Goal: Task Accomplishment & Management: Manage account settings

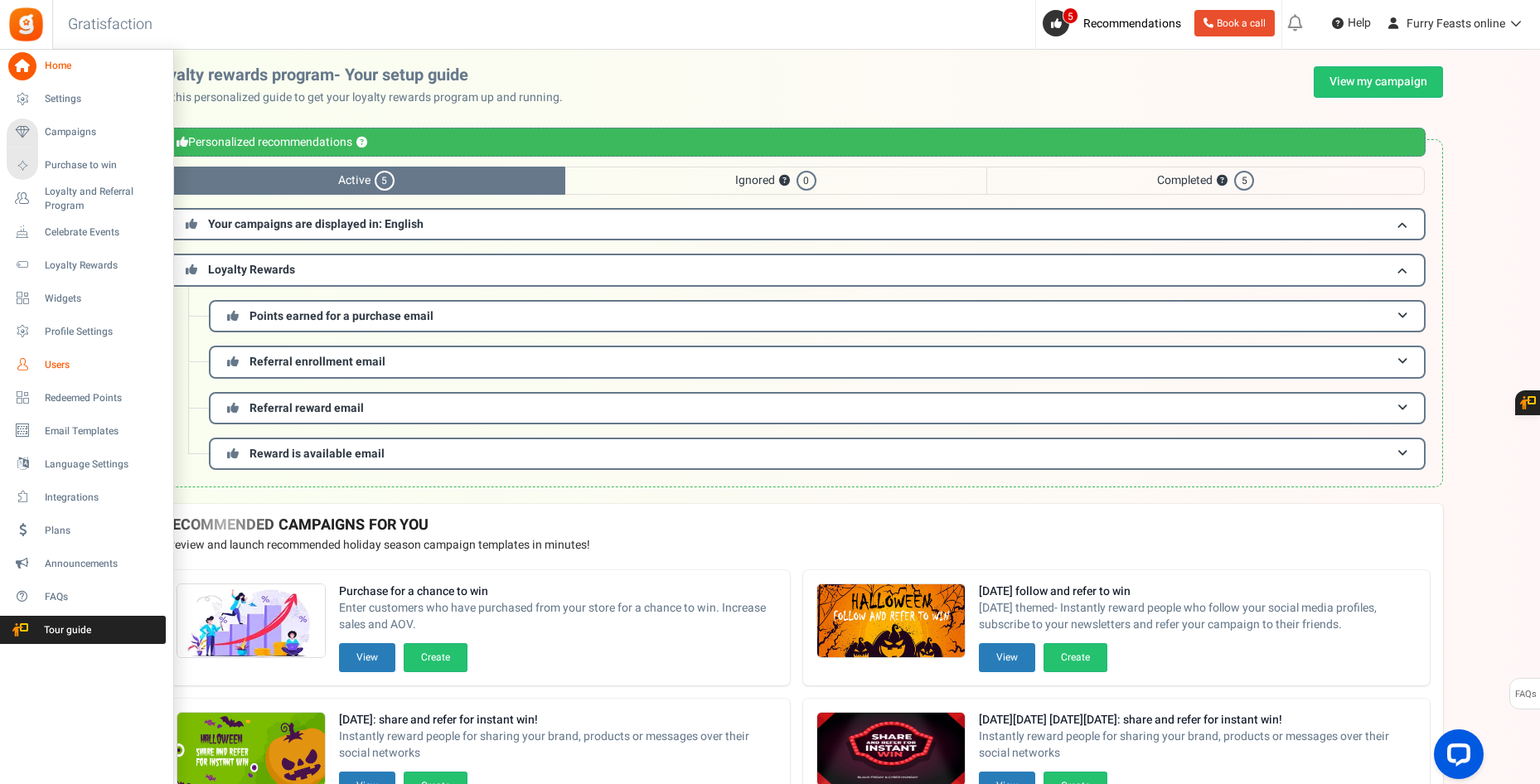
click at [22, 364] on icon at bounding box center [22, 364] width 29 height 29
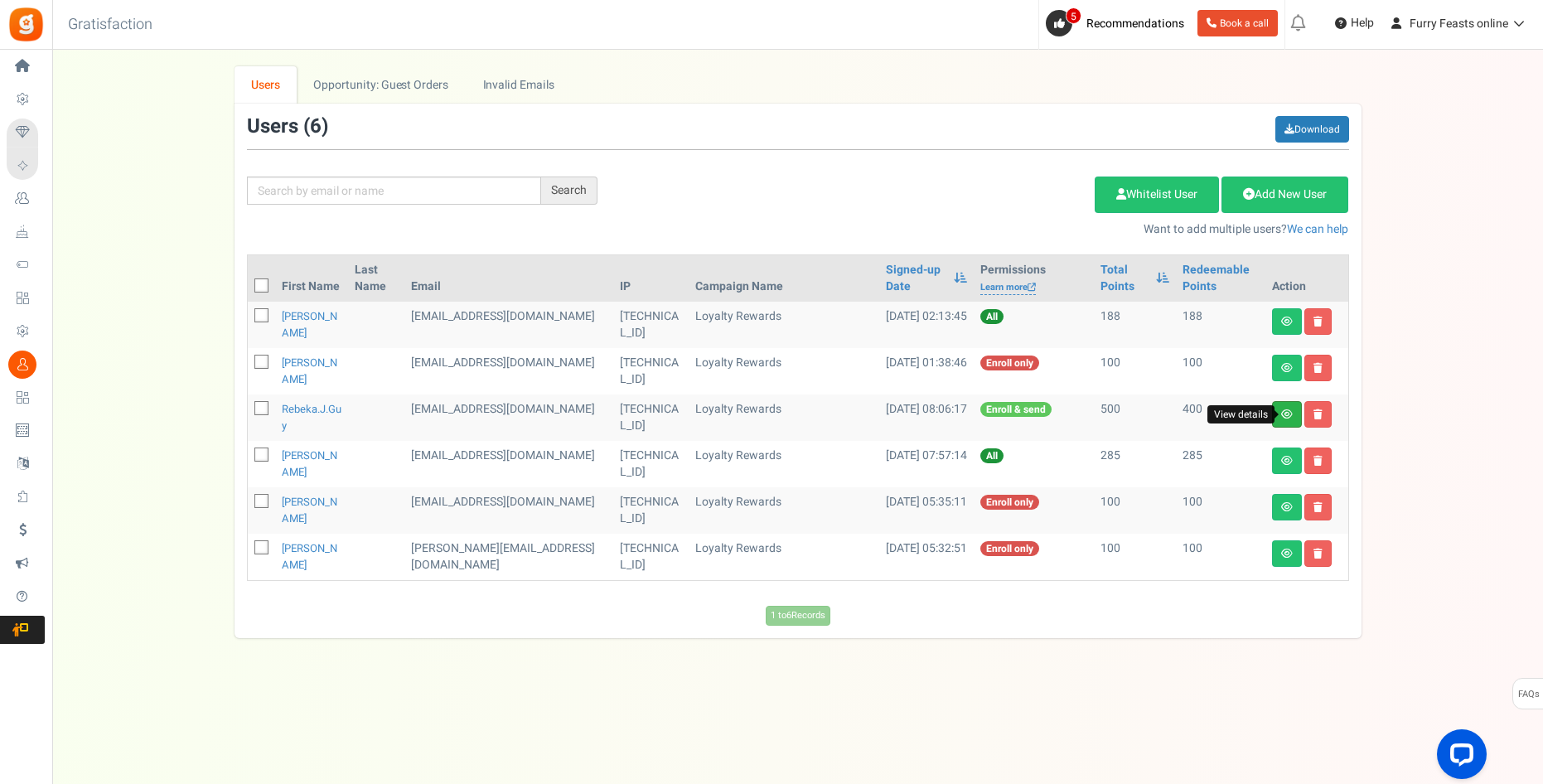
click at [1282, 413] on icon at bounding box center [1287, 414] width 12 height 10
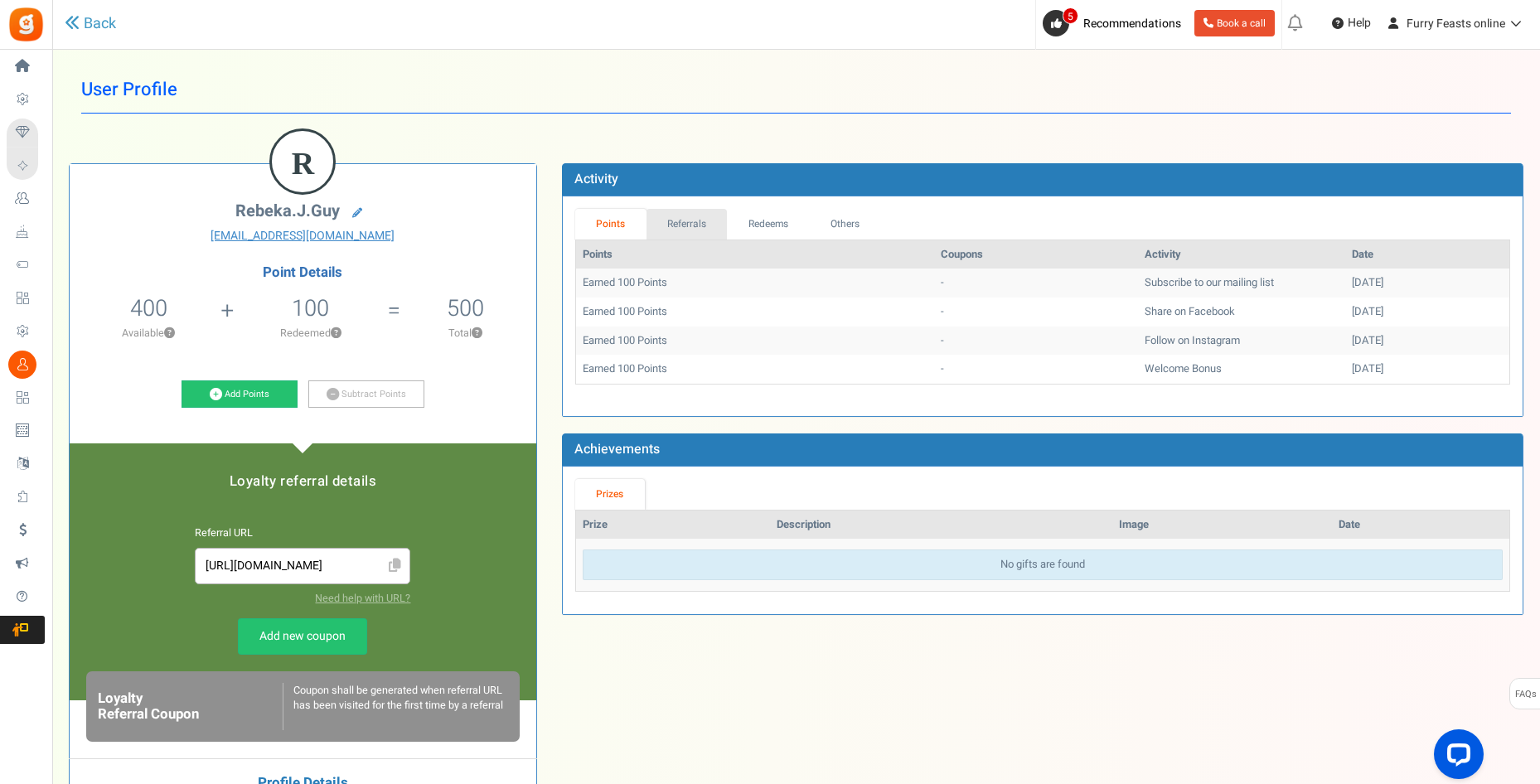
click at [695, 223] on link "Referrals" at bounding box center [687, 223] width 81 height 30
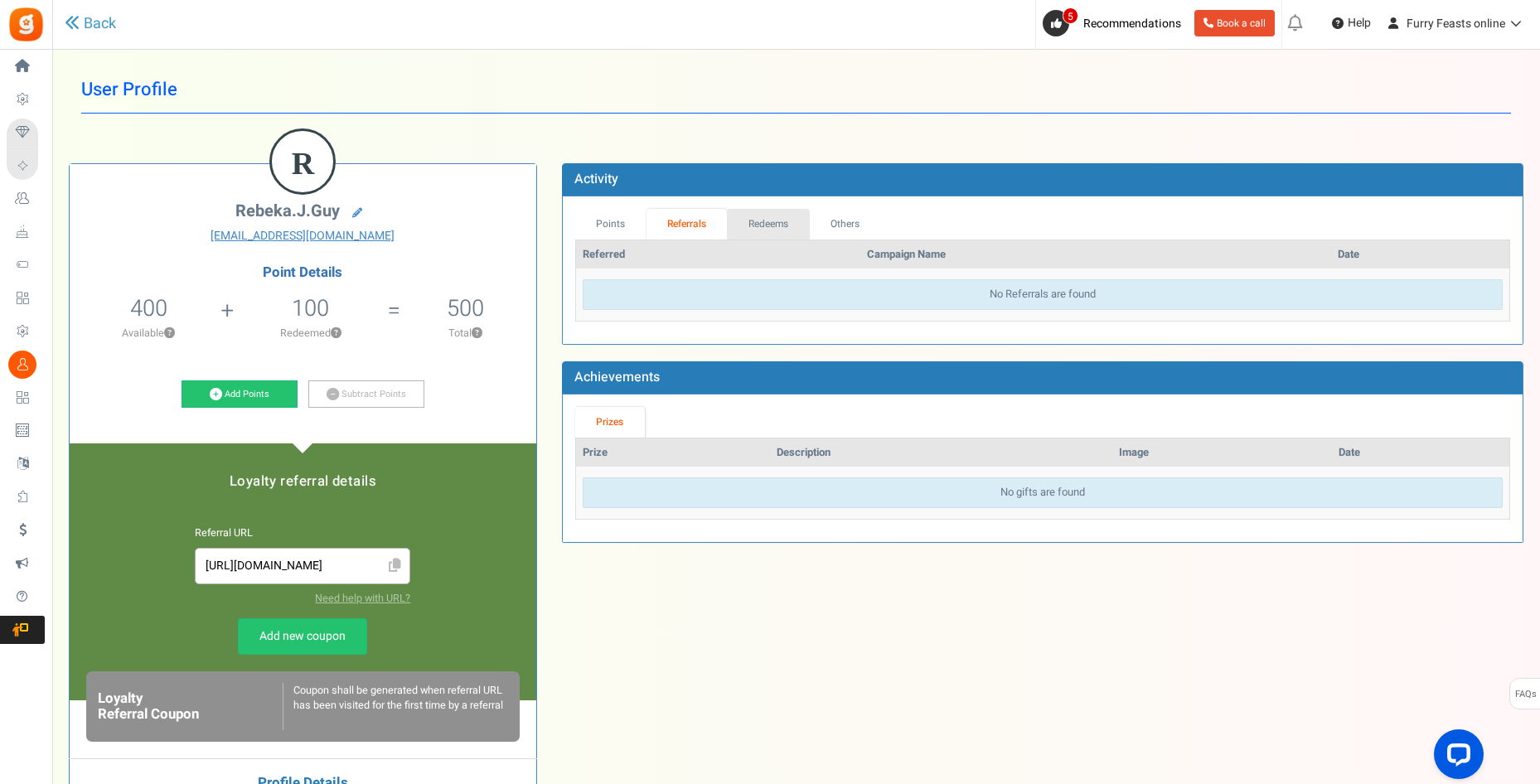
click at [764, 219] on link "Redeems" at bounding box center [769, 223] width 83 height 30
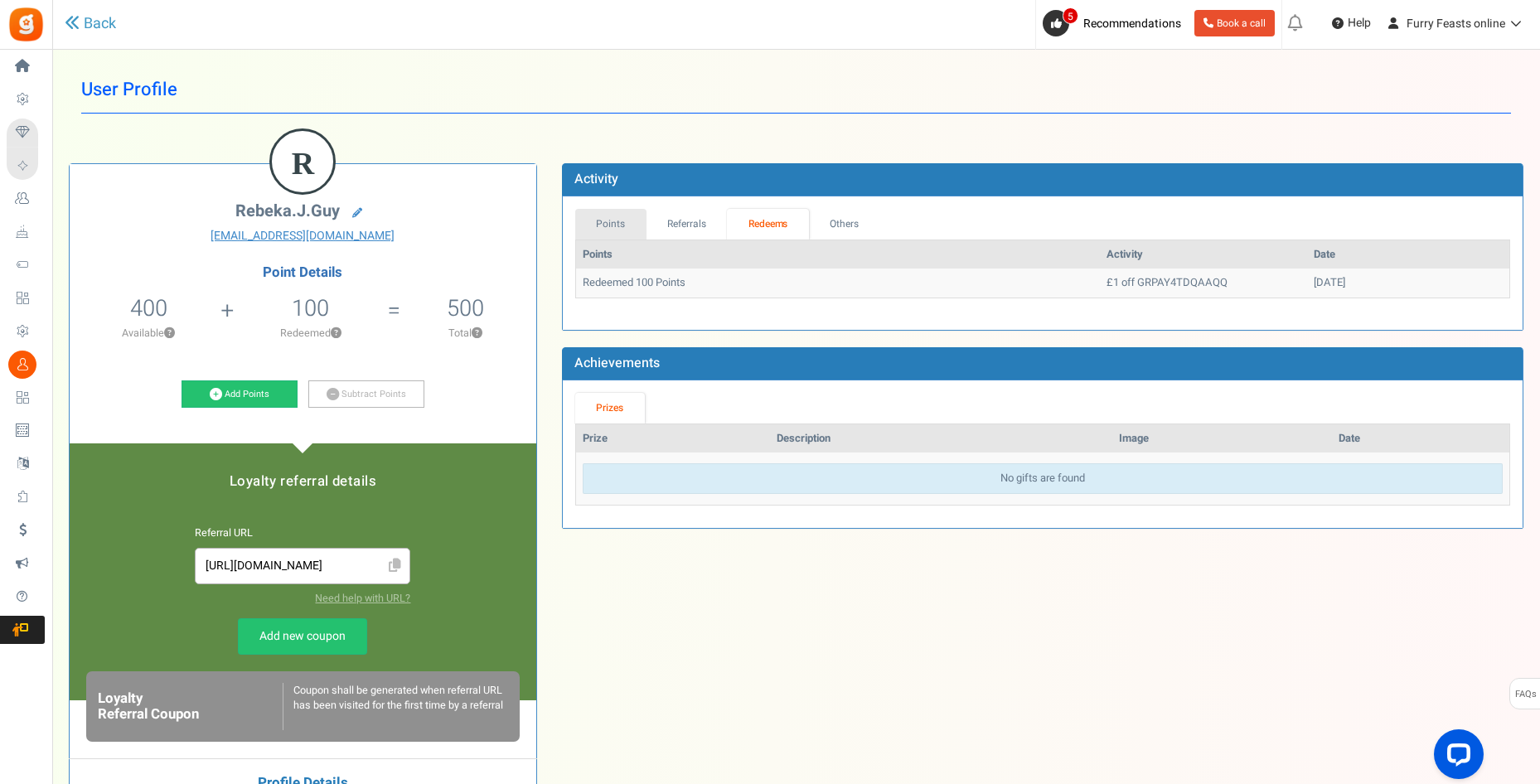
click at [610, 223] on link "Points" at bounding box center [611, 223] width 71 height 30
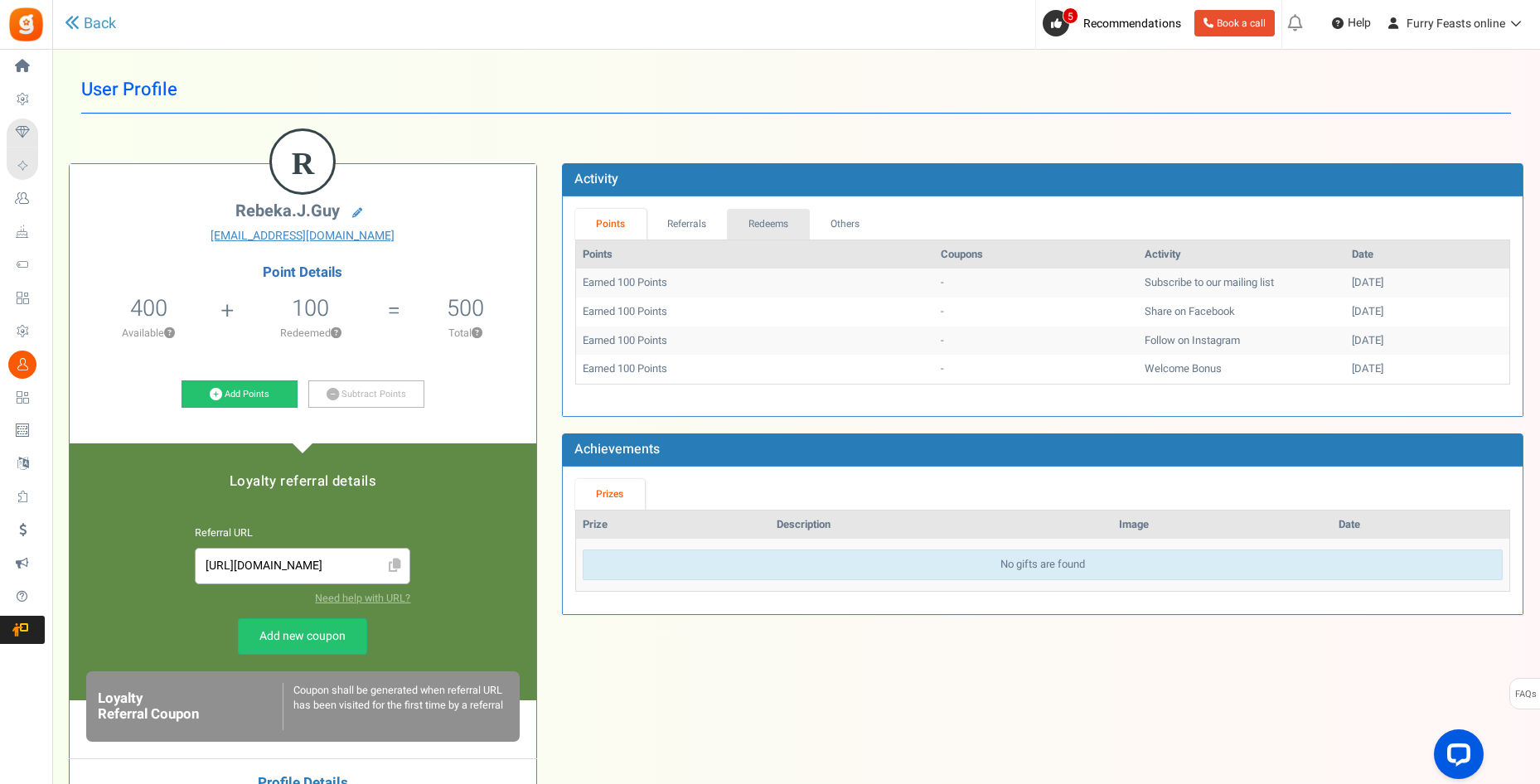
click at [775, 219] on link "Redeems" at bounding box center [769, 223] width 83 height 30
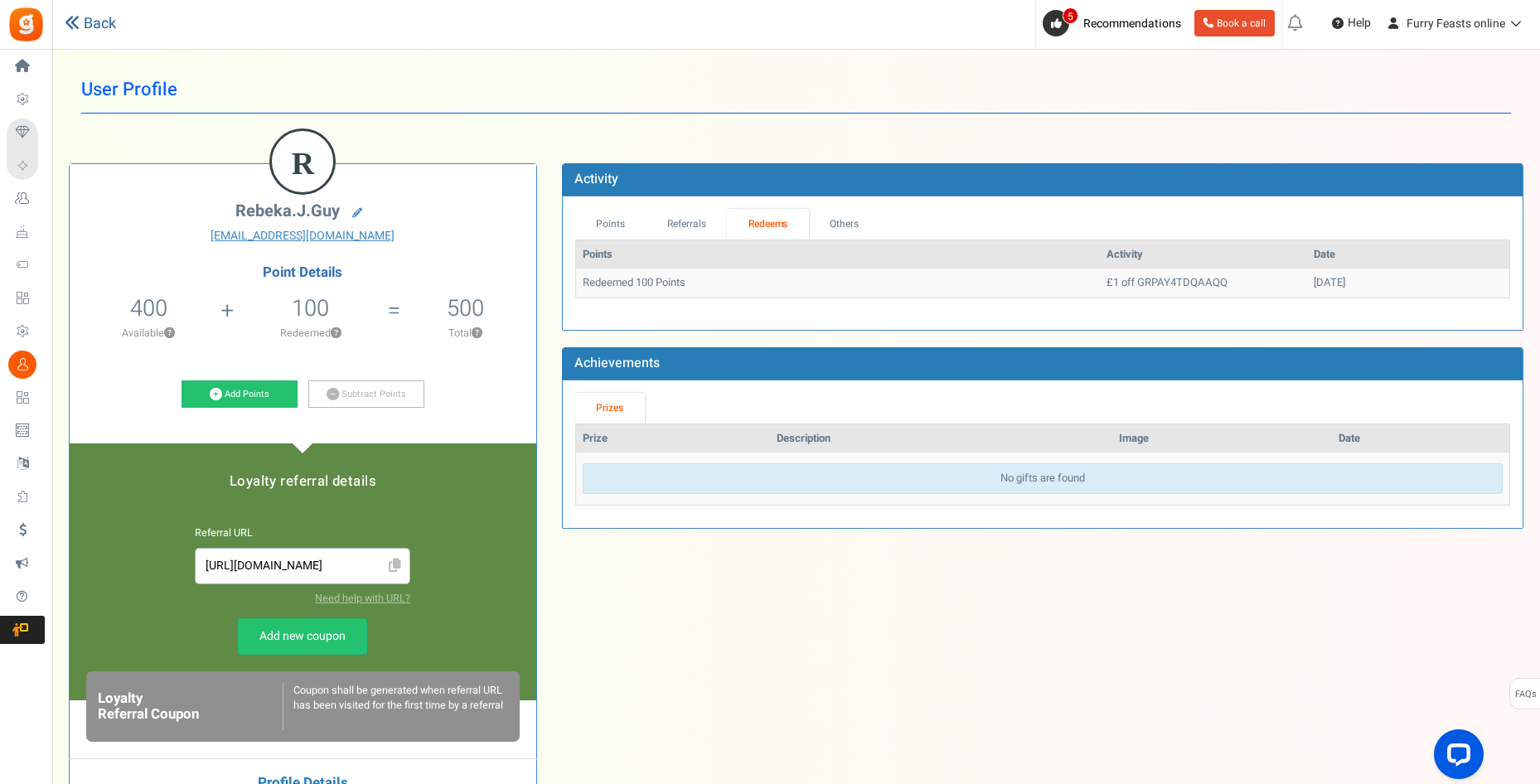
click at [85, 19] on link "Back" at bounding box center [91, 23] width 52 height 21
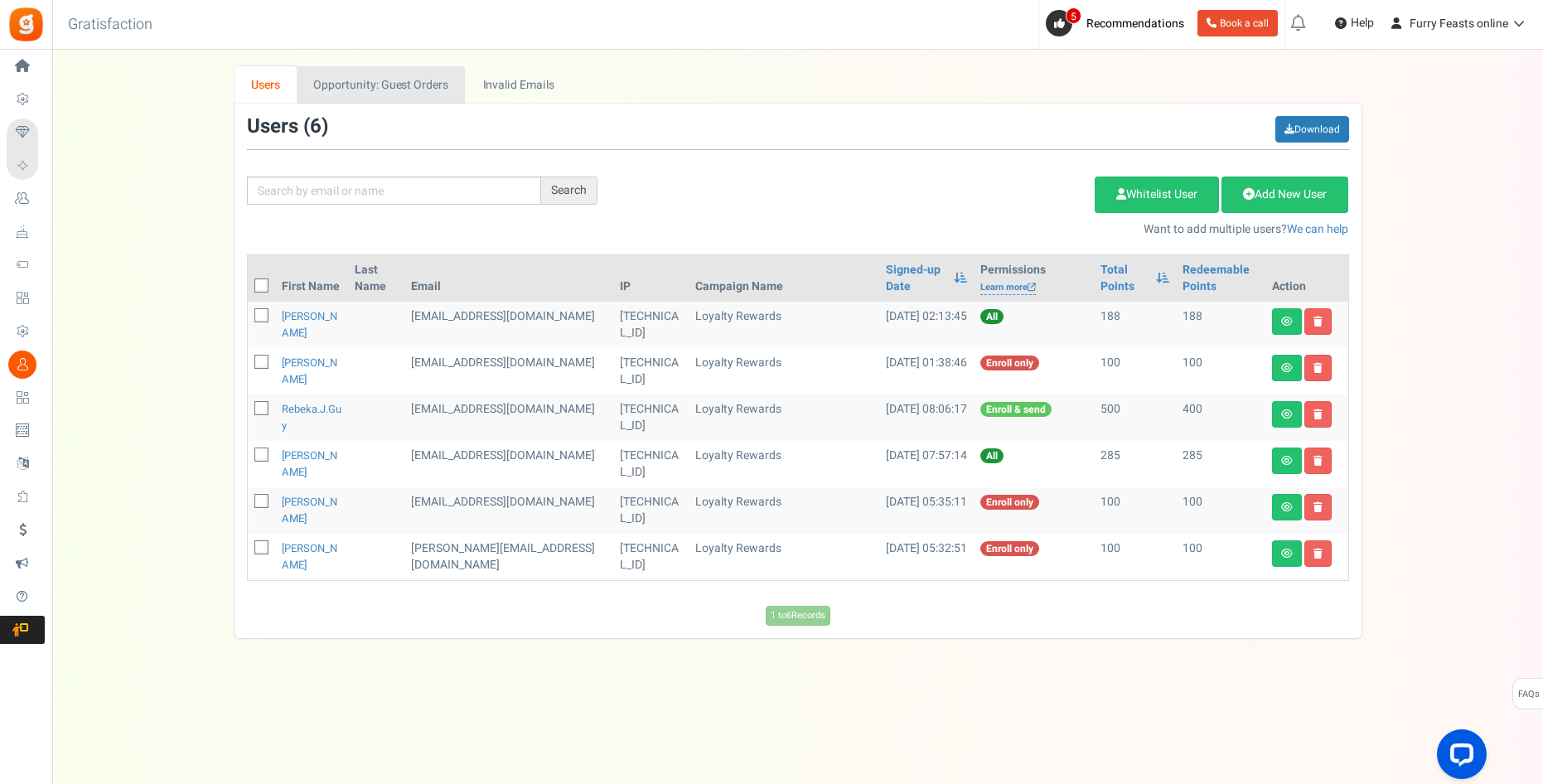
click at [432, 85] on link "Opportunity: Guest Orders" at bounding box center [381, 85] width 168 height 37
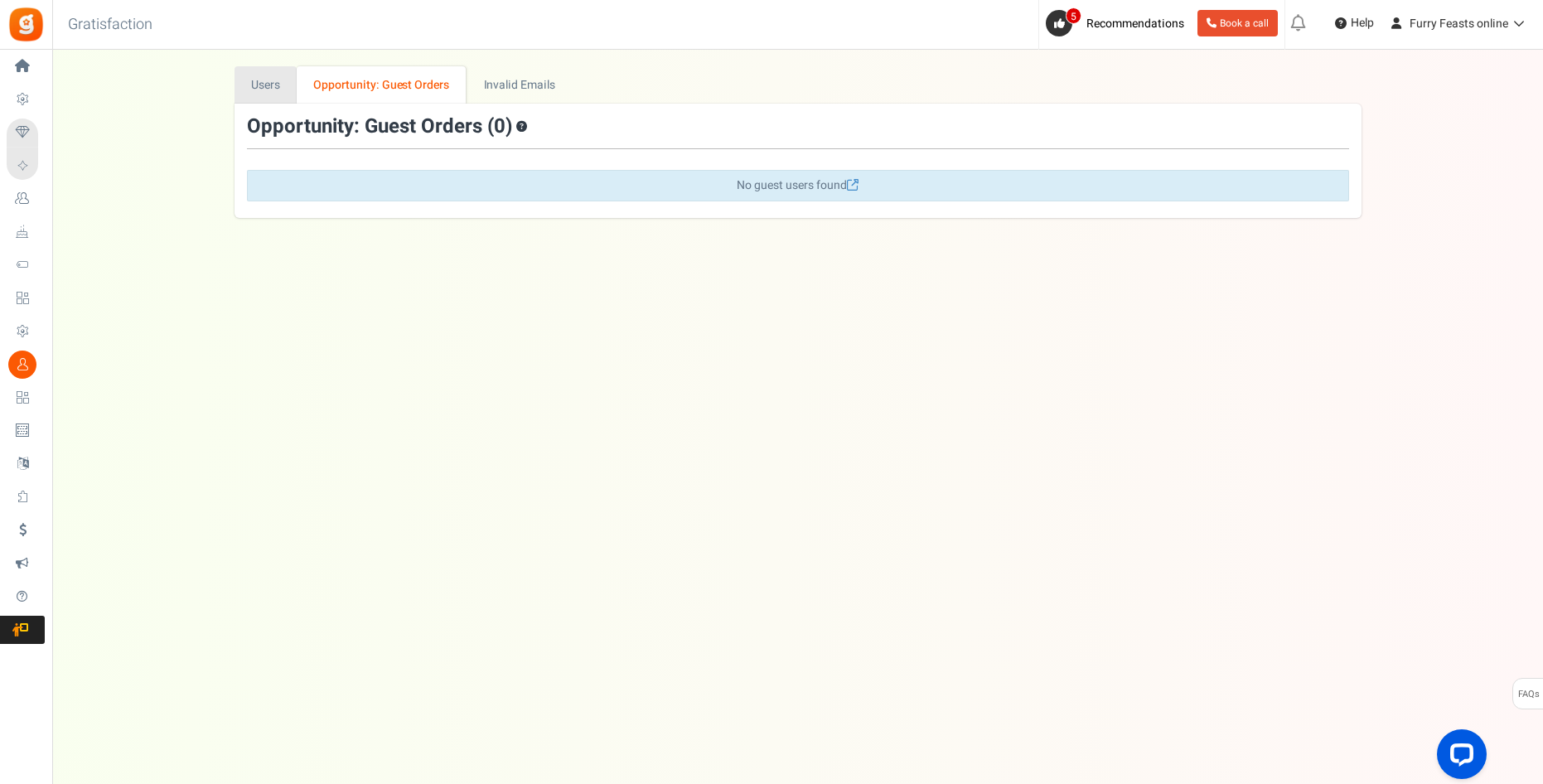
click at [275, 78] on link "Users" at bounding box center [266, 85] width 63 height 37
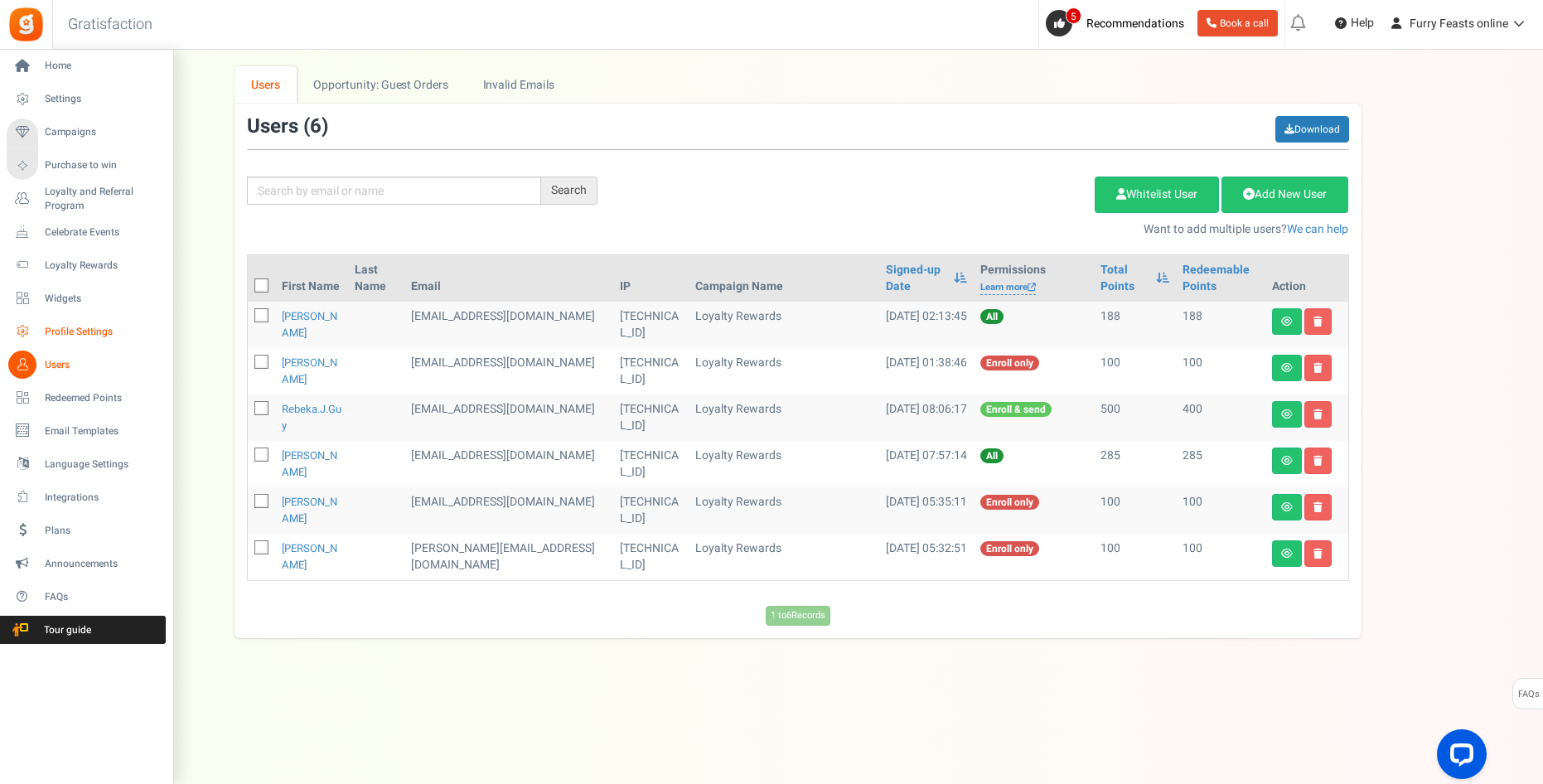
click at [55, 332] on span "Profile Settings" at bounding box center [103, 332] width 116 height 14
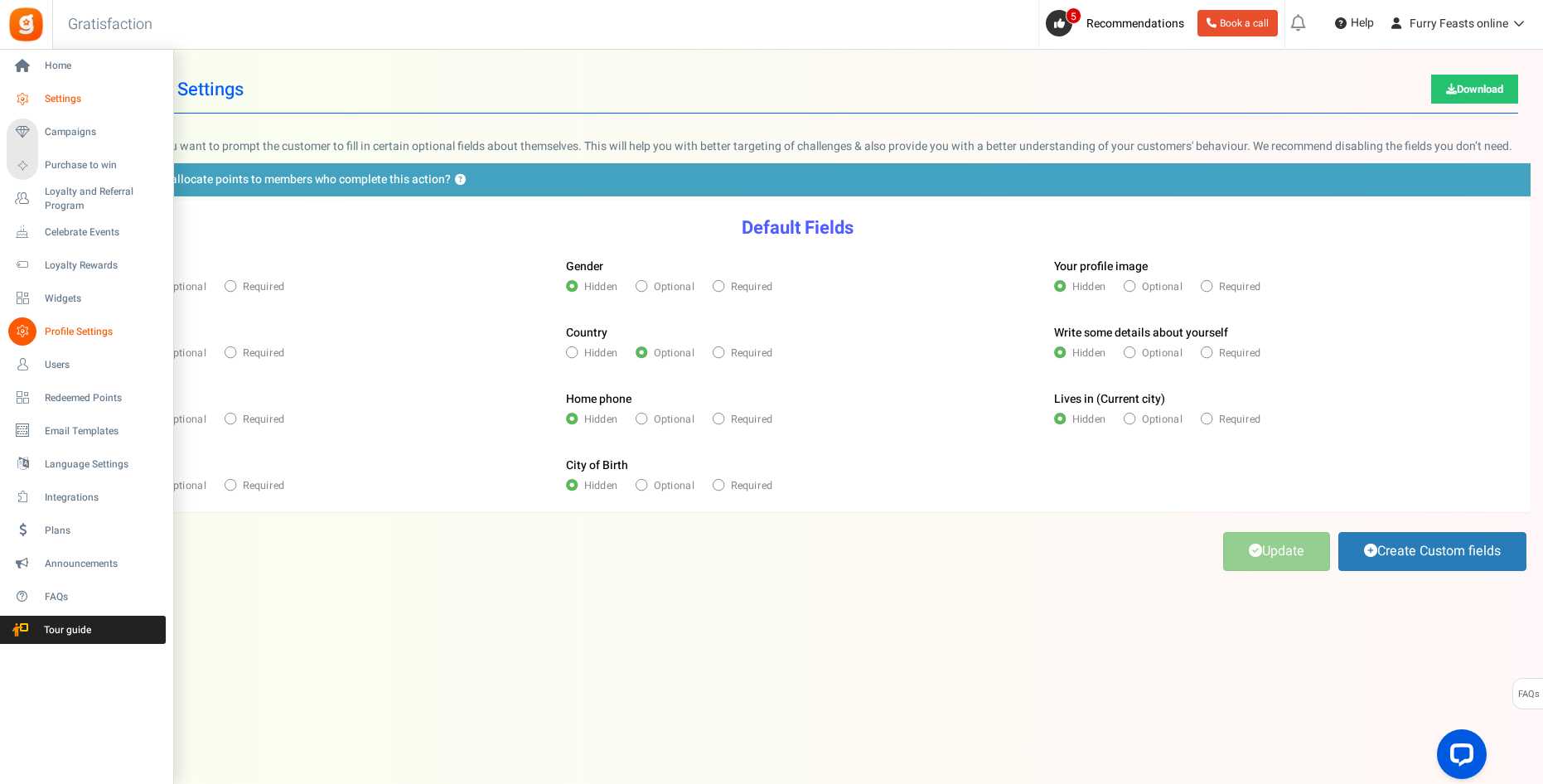
click at [52, 101] on span "Settings" at bounding box center [103, 99] width 116 height 14
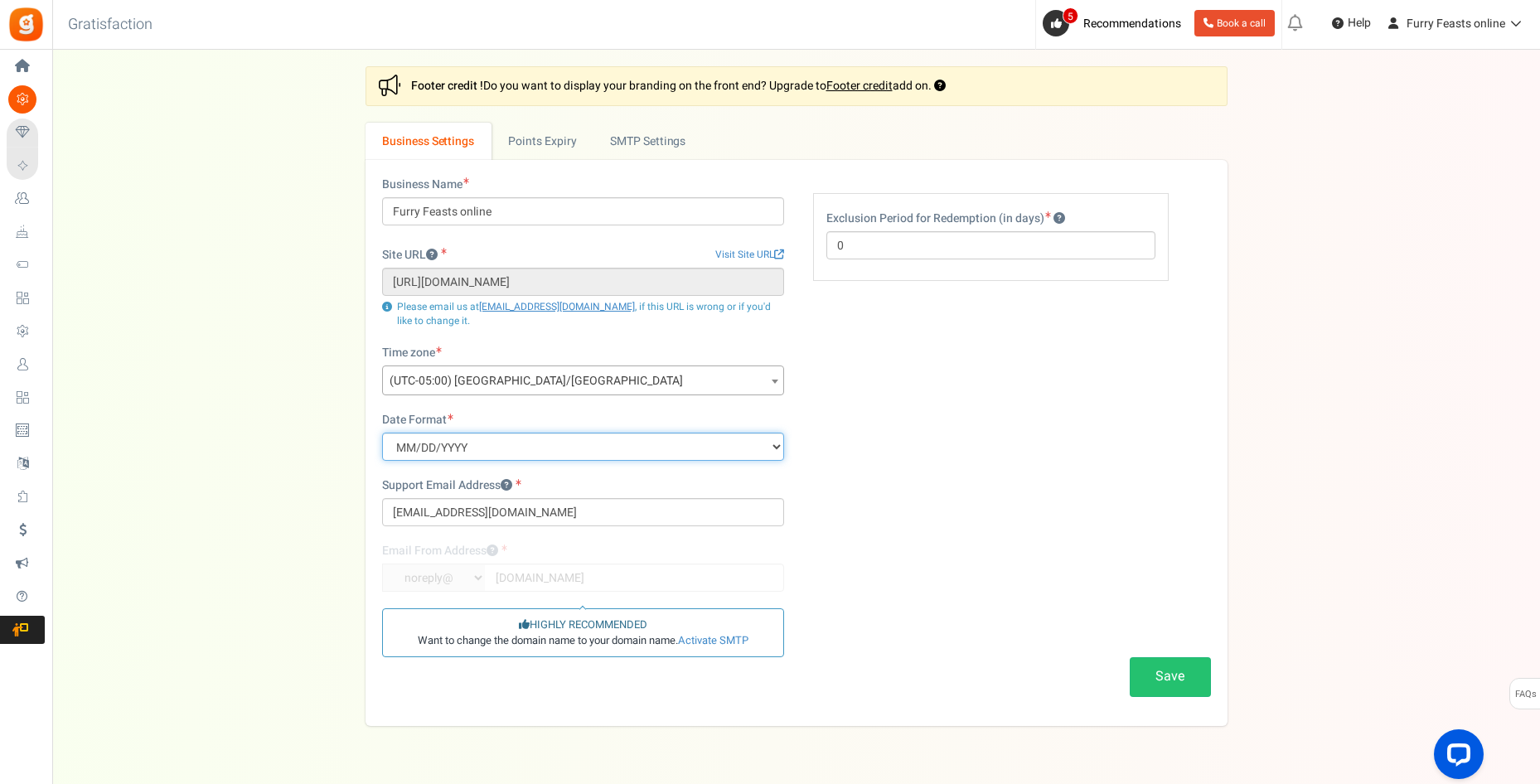
click at [767, 448] on select "MM/DD/YYYY DD/MM/YYYY YYYY/MM/DD" at bounding box center [583, 446] width 402 height 29
select select "d/m/Y"
click at [382, 432] on select "MM/DD/YYYY DD/MM/YYYY YYYY/MM/DD" at bounding box center [583, 446] width 402 height 29
click at [749, 385] on span "(UTC-05:00) [GEOGRAPHIC_DATA]/[GEOGRAPHIC_DATA]" at bounding box center [582, 381] width 400 height 30
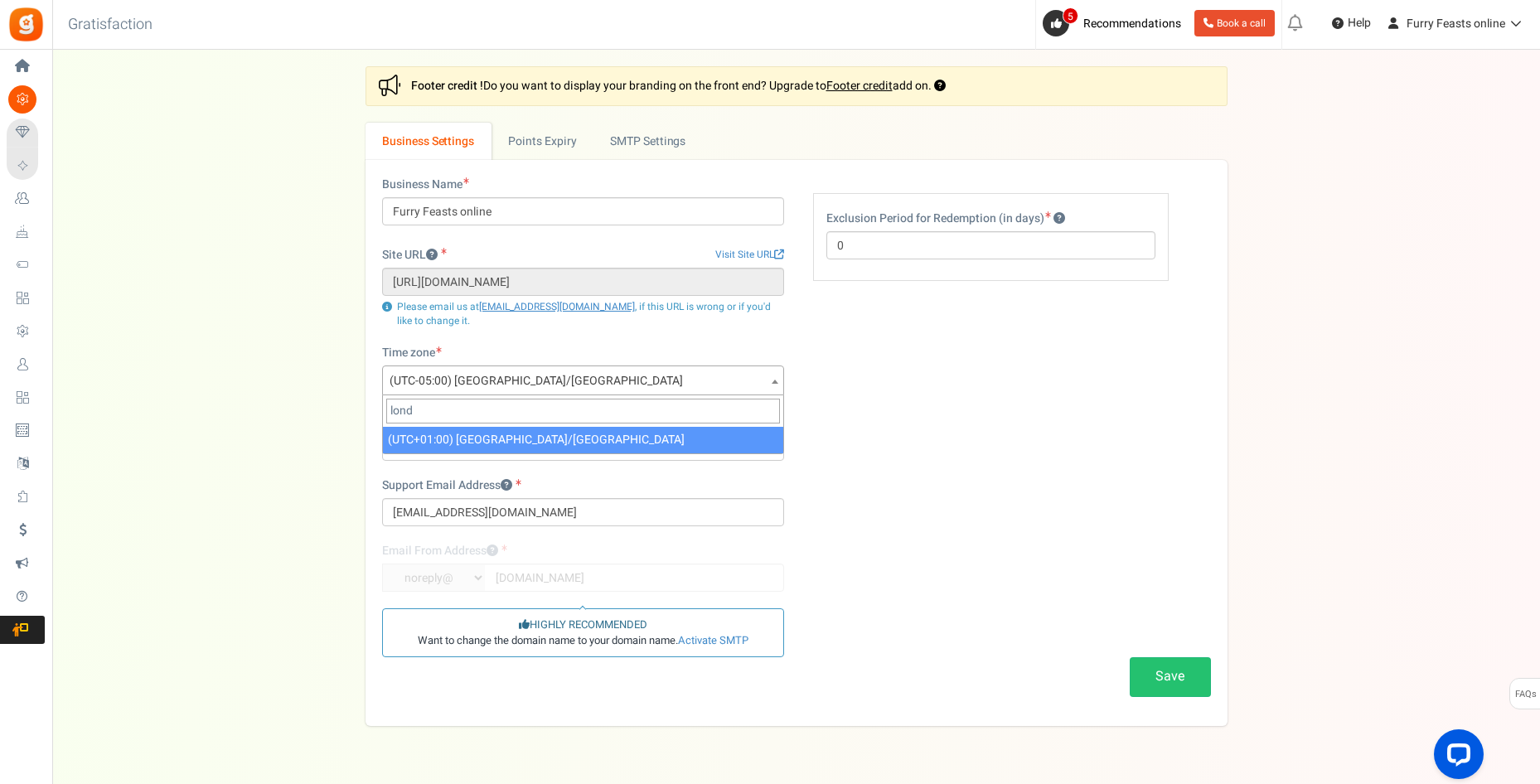
type input "lond"
select select "Europe/[GEOGRAPHIC_DATA]"
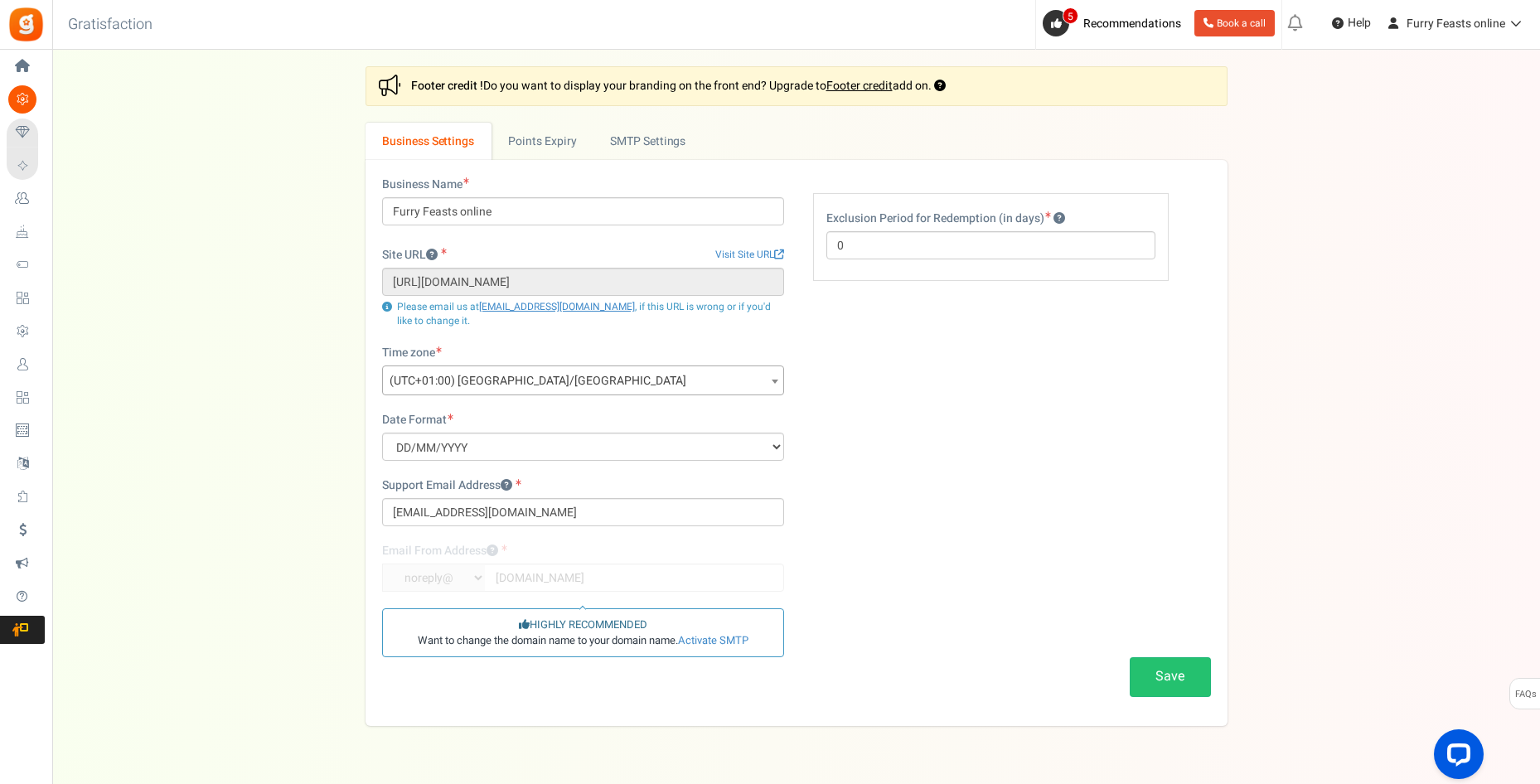
click at [853, 593] on div "Business Name Furry Feasts online Site URL Visit Site URL [URL][DOMAIN_NAME] Up…" at bounding box center [796, 442] width 854 height 533
click at [708, 642] on link "Activate SMTP" at bounding box center [713, 639] width 70 height 16
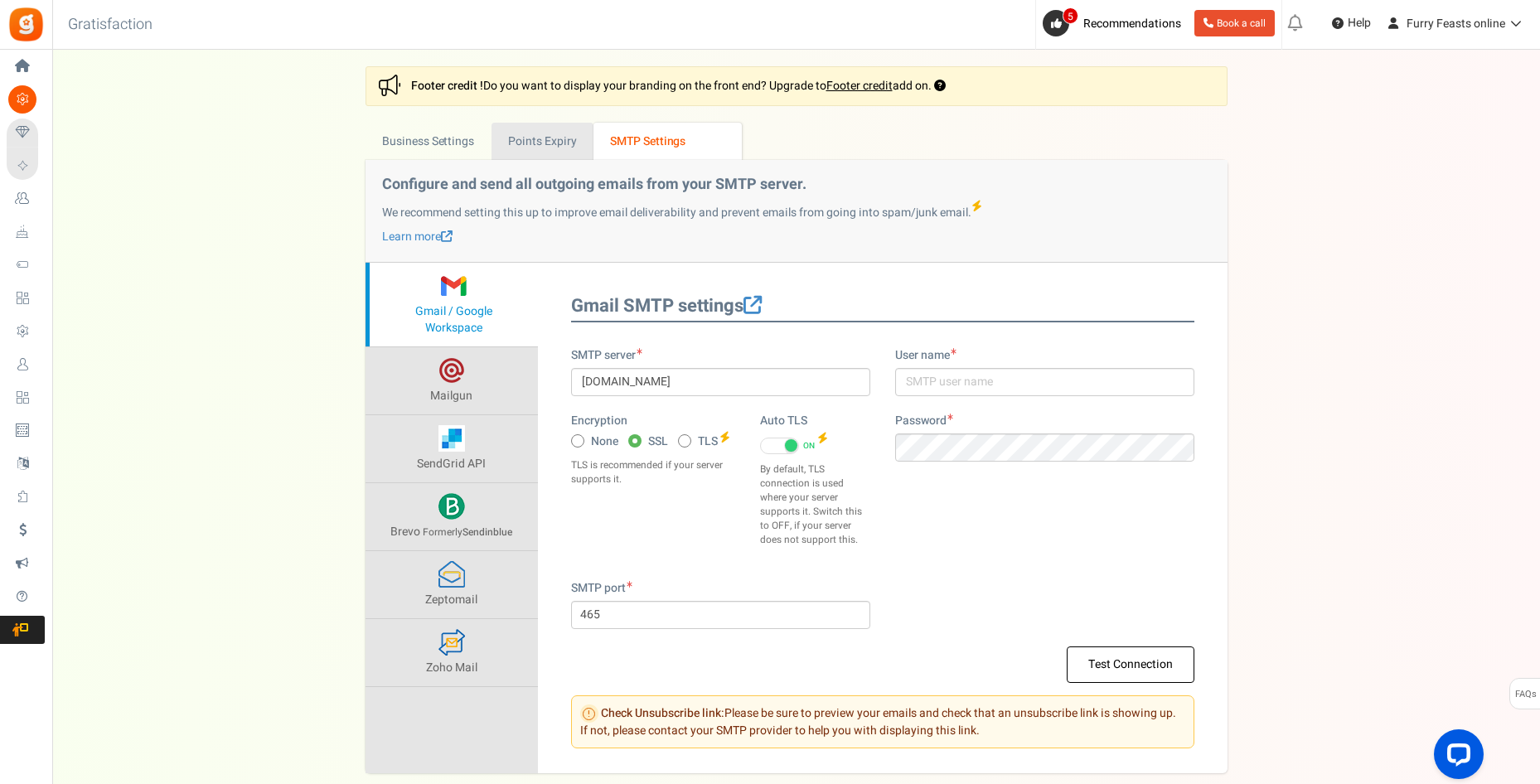
click at [540, 136] on link "Points Expiry" at bounding box center [542, 141] width 102 height 37
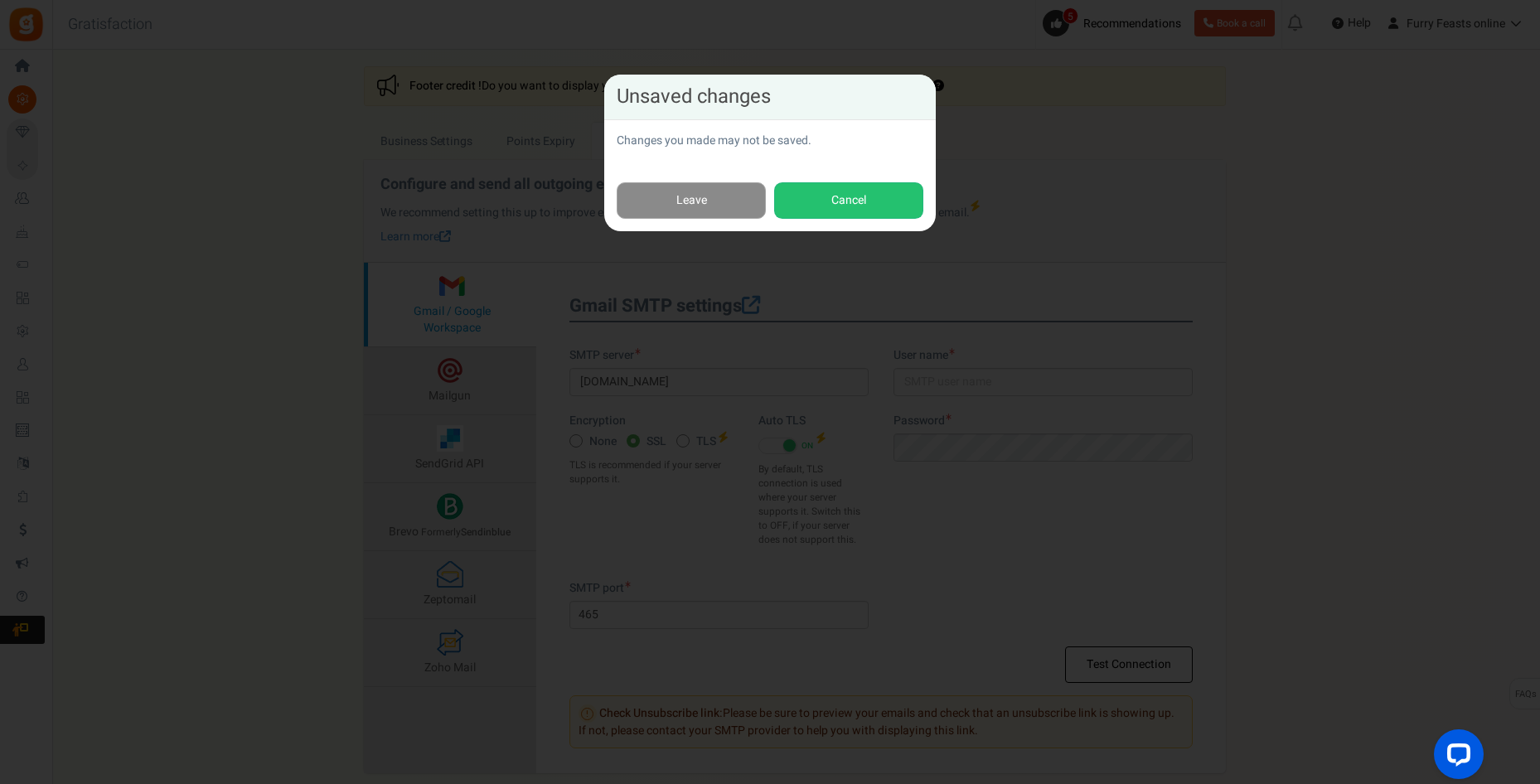
click at [684, 198] on link "Leave" at bounding box center [690, 200] width 149 height 37
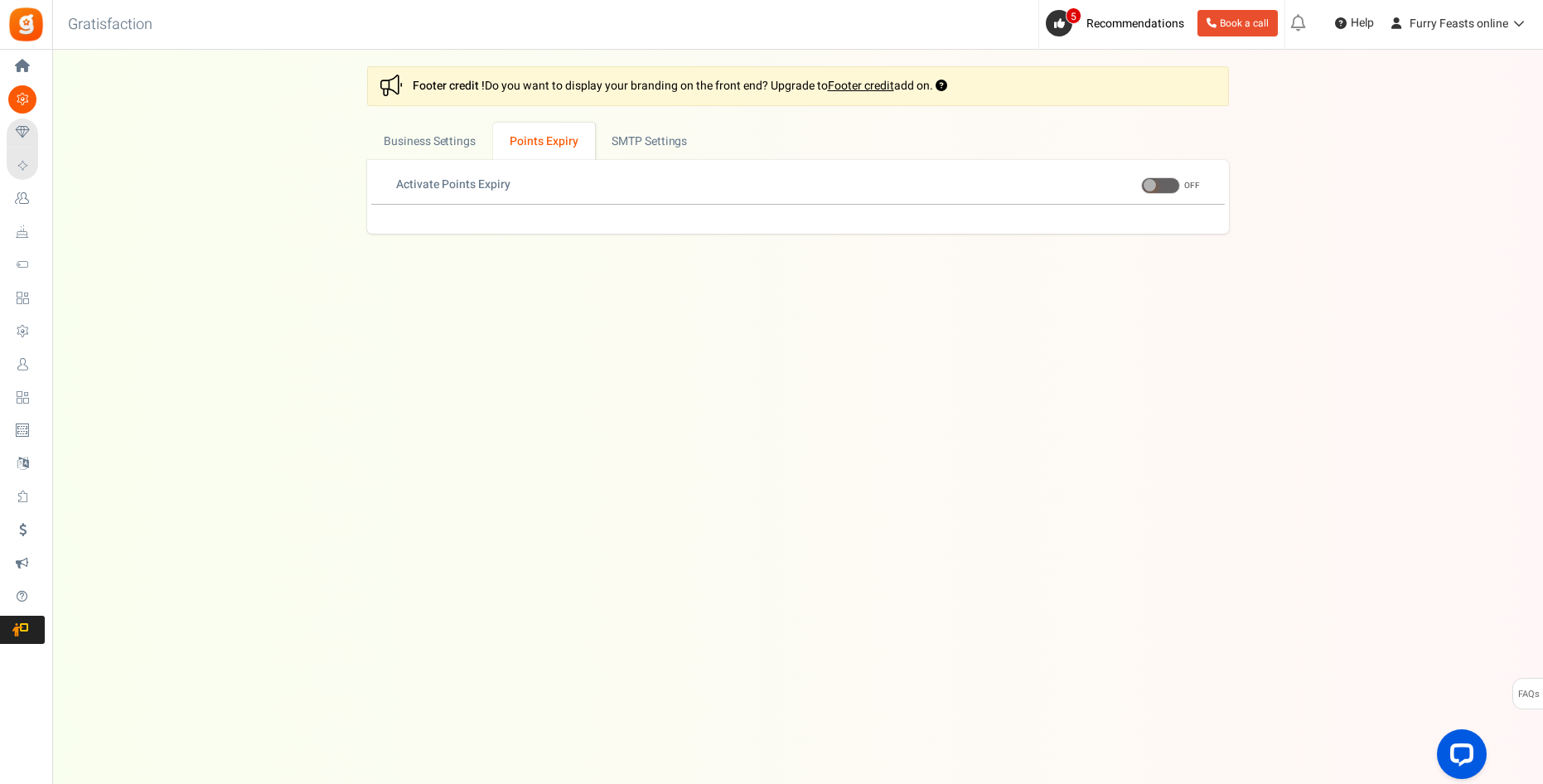
click at [552, 199] on div "Activate Points Expiry ON OFF" at bounding box center [798, 190] width 854 height 29
click at [437, 147] on link "Business Settings" at bounding box center [430, 141] width 126 height 37
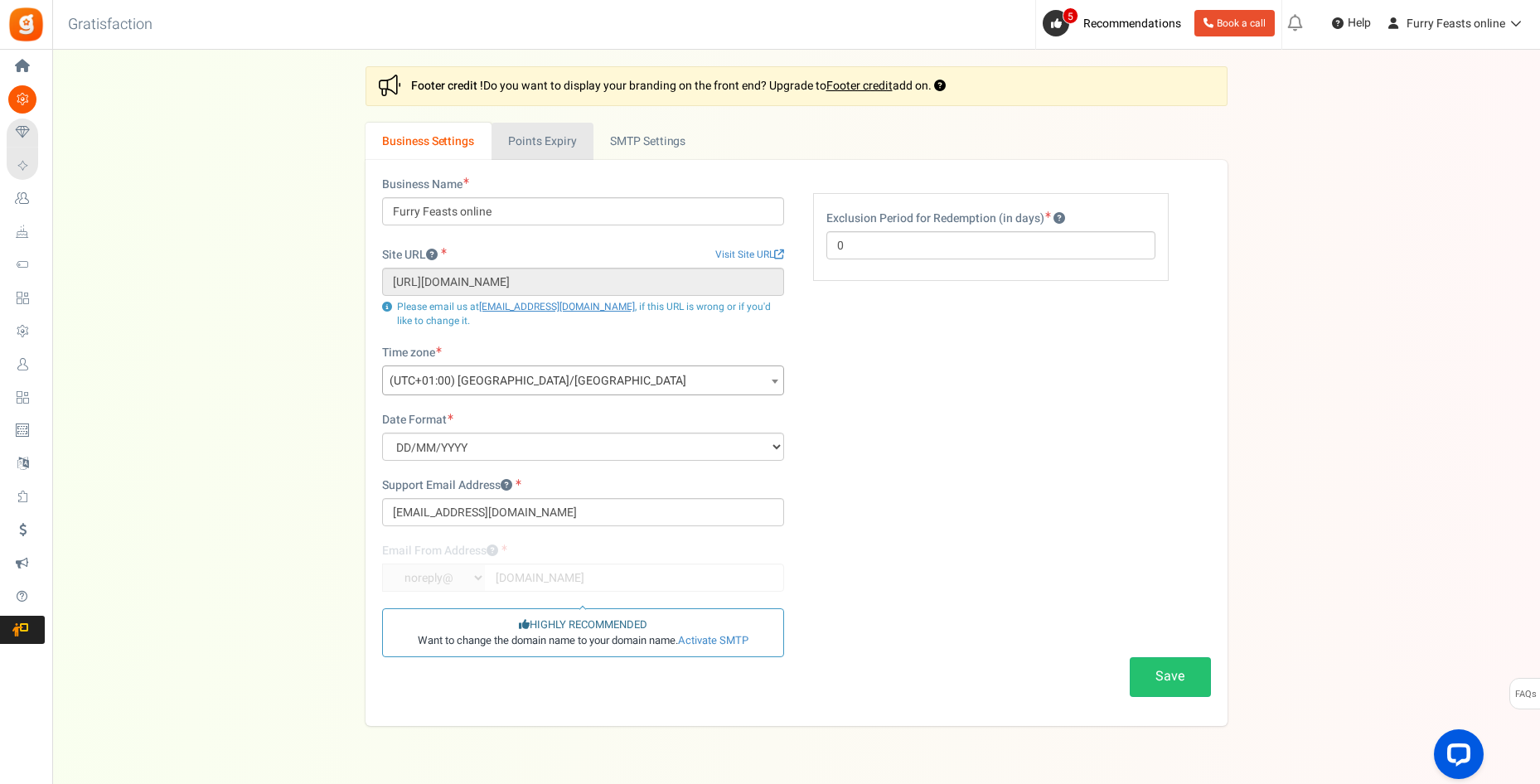
click at [571, 149] on link "Points Expiry" at bounding box center [542, 141] width 102 height 37
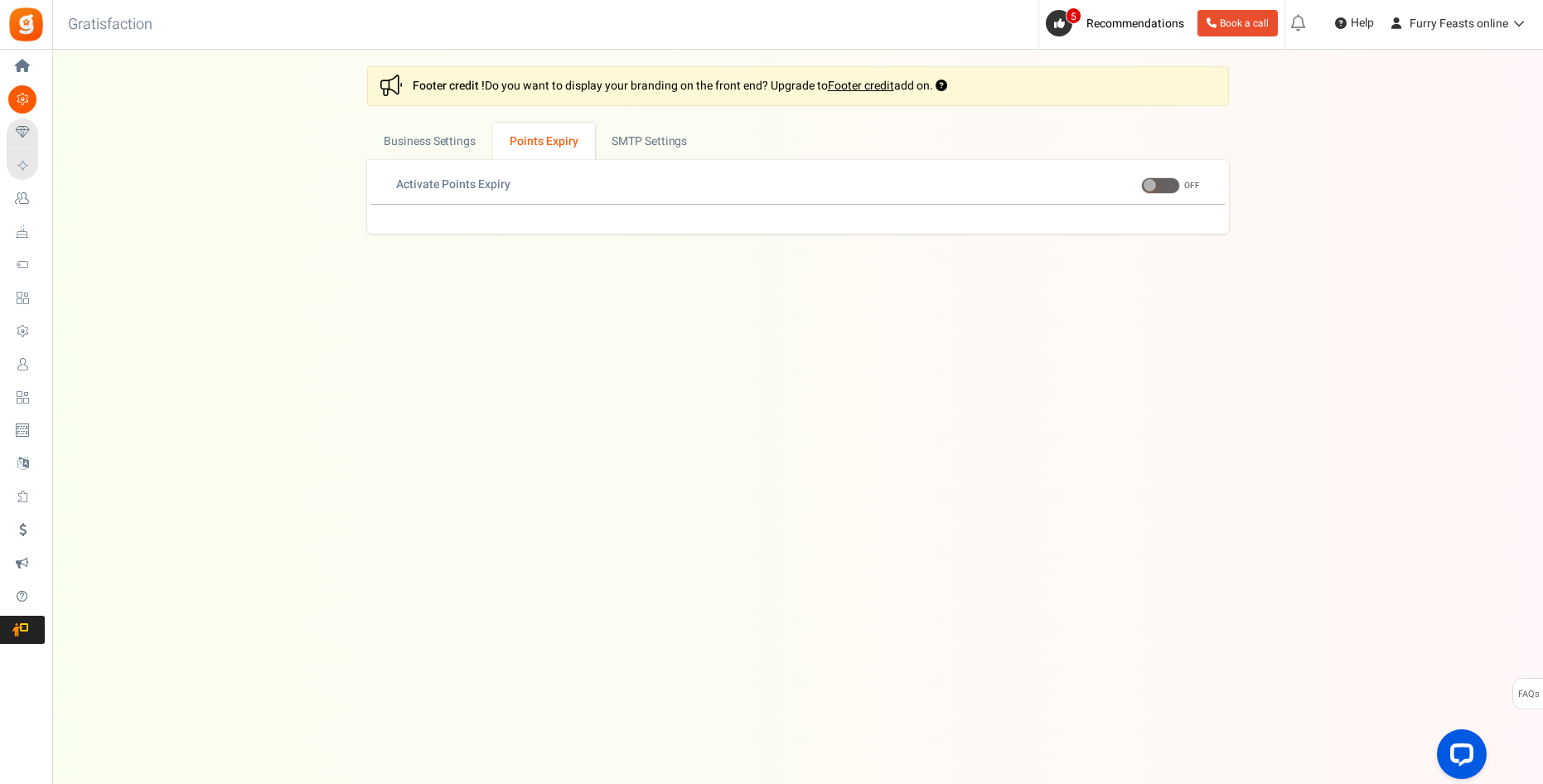
click at [1166, 185] on span at bounding box center [1160, 186] width 39 height 17
click at [1141, 185] on input "ON OFF" at bounding box center [1141, 187] width 0 height 11
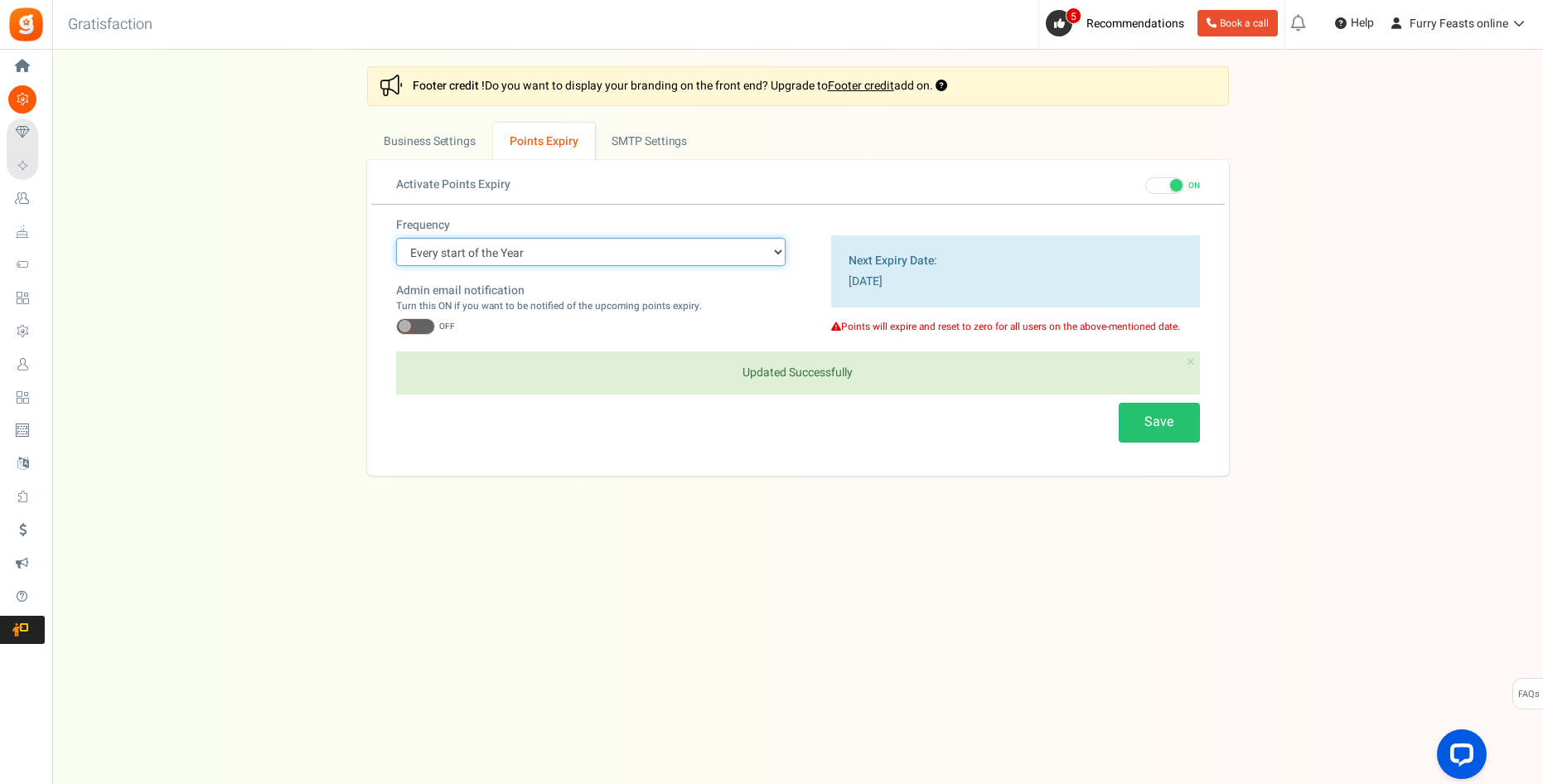
click at [754, 249] on select "Every start of the Year Every start of the Month Exact Date (one Time)" at bounding box center [591, 251] width 390 height 29
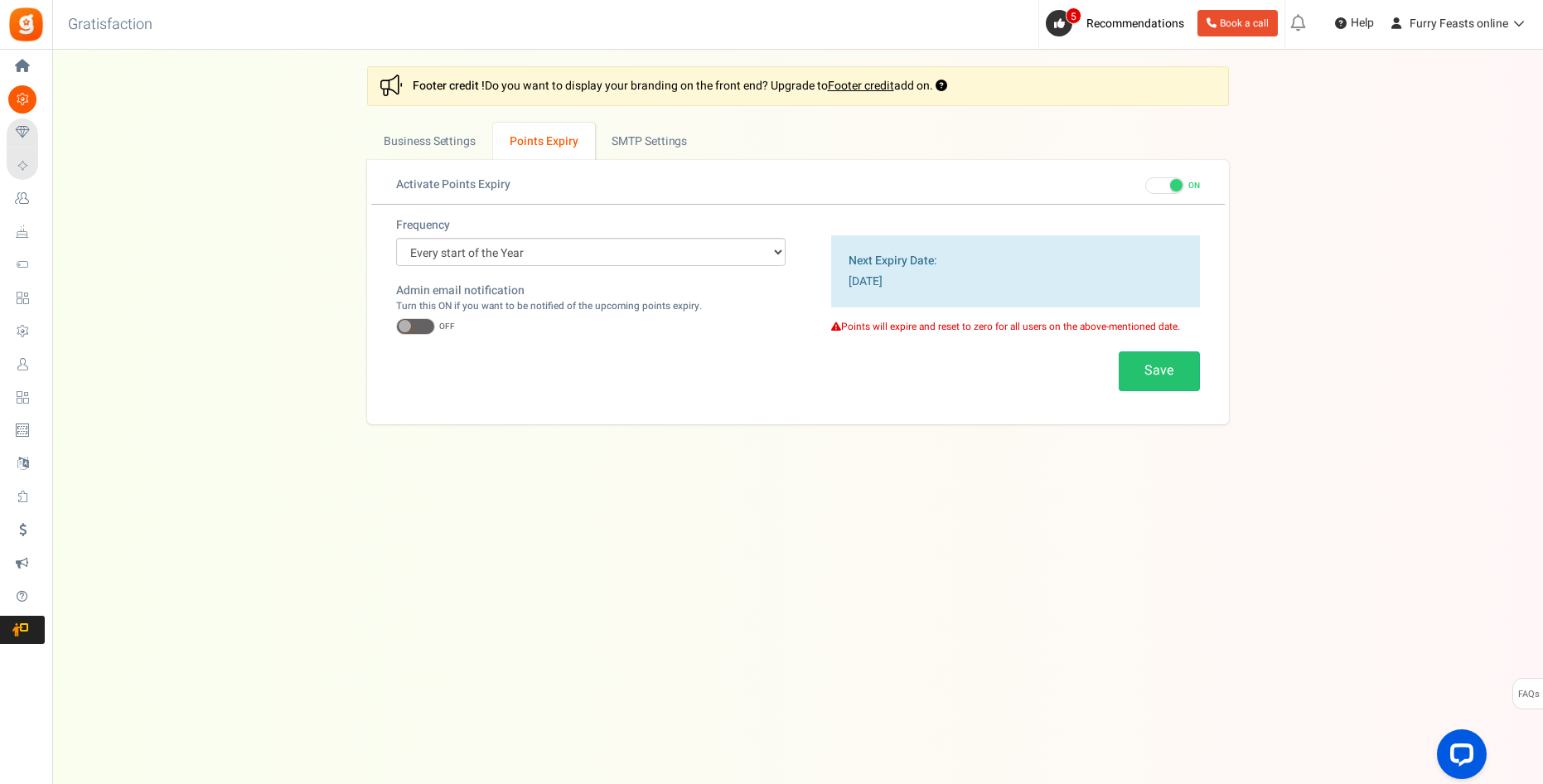
click at [1160, 191] on span at bounding box center [1165, 186] width 39 height 17
click at [1146, 191] on input "ON OFF" at bounding box center [1146, 187] width 0 height 11
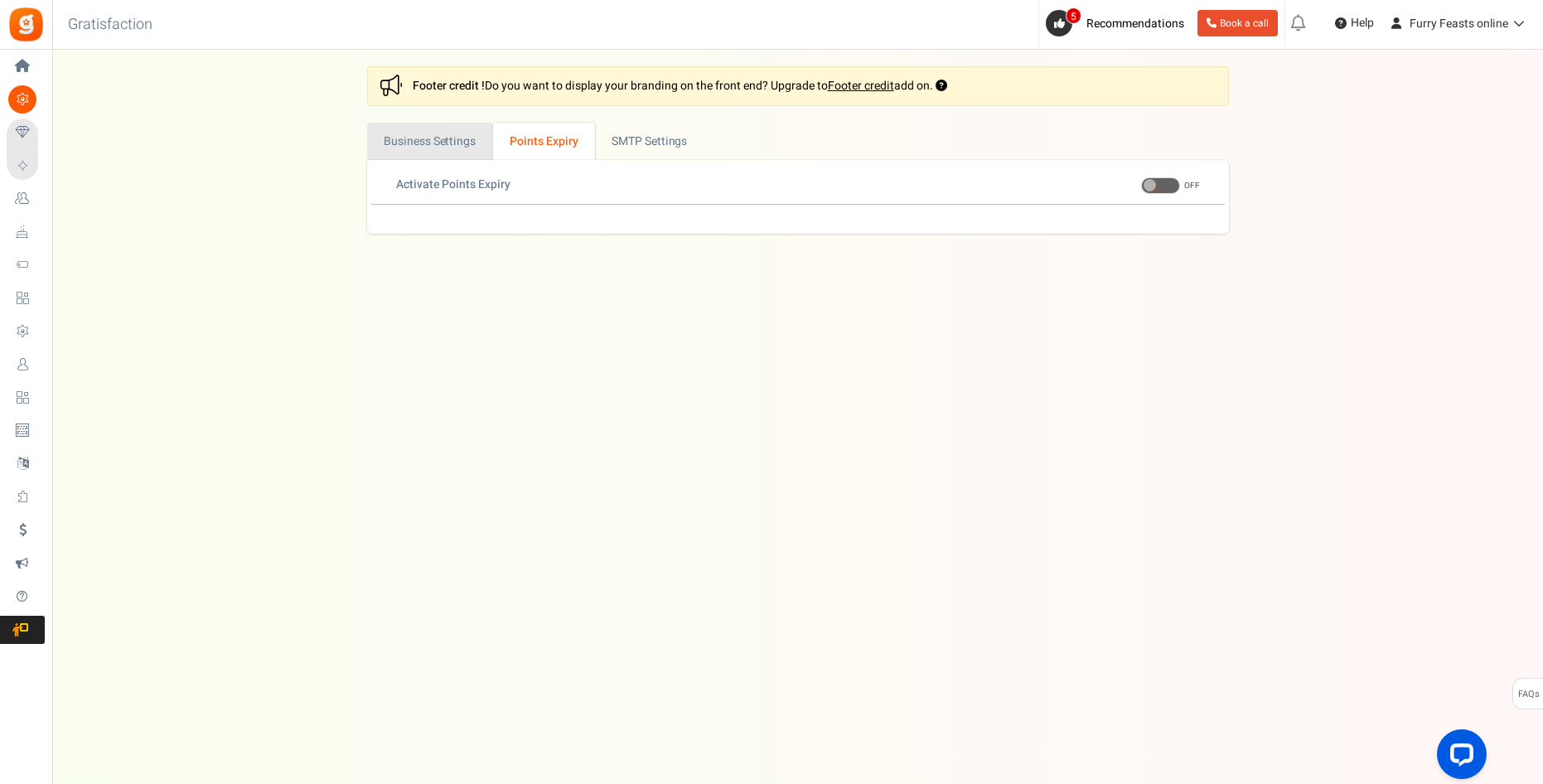
click at [468, 143] on link "Business Settings" at bounding box center [430, 141] width 126 height 37
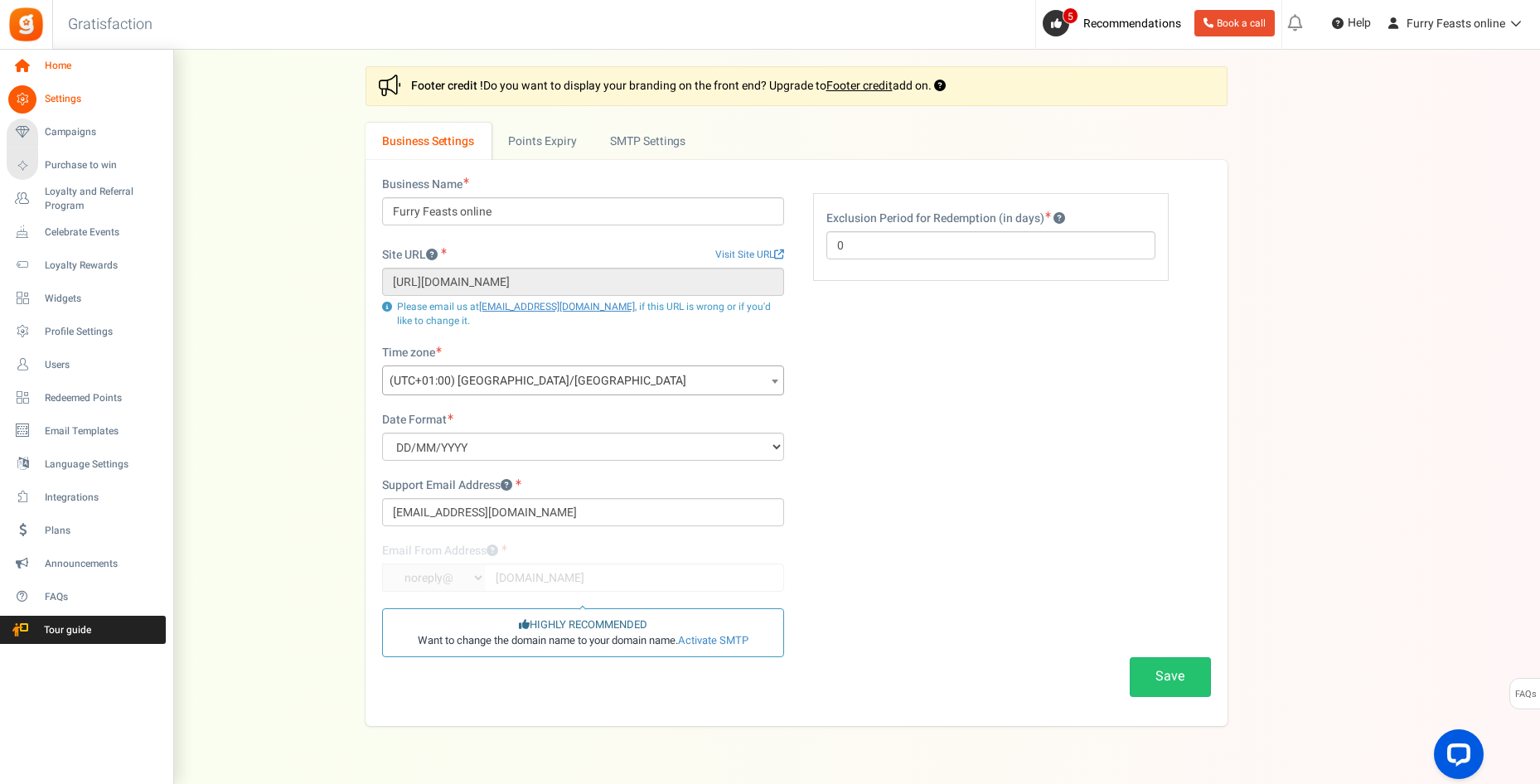
click at [64, 70] on span "Home" at bounding box center [103, 66] width 116 height 14
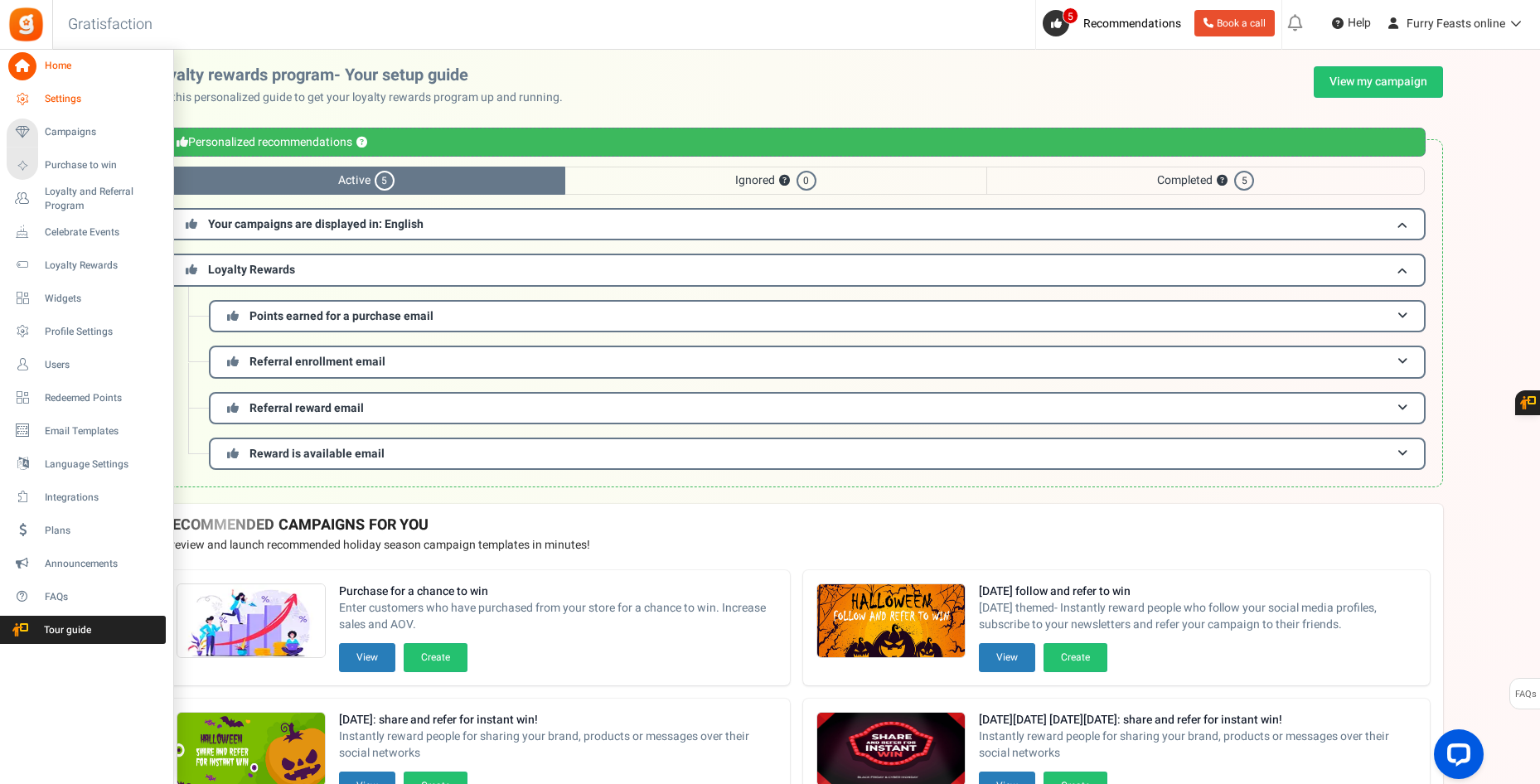
click at [71, 99] on span "Settings" at bounding box center [103, 99] width 116 height 14
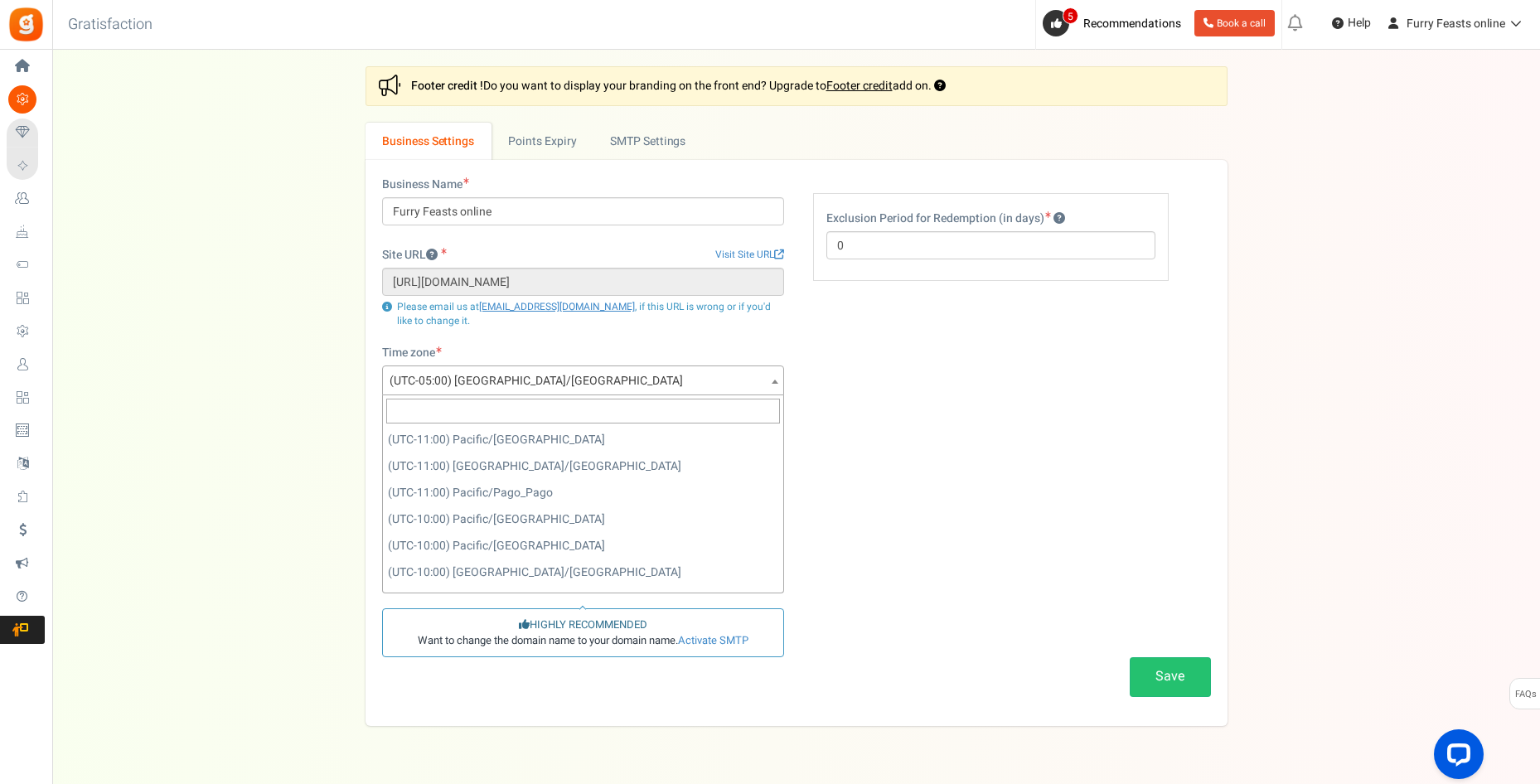
click at [735, 370] on span "(UTC-05:00) [GEOGRAPHIC_DATA]/[GEOGRAPHIC_DATA]" at bounding box center [582, 381] width 400 height 30
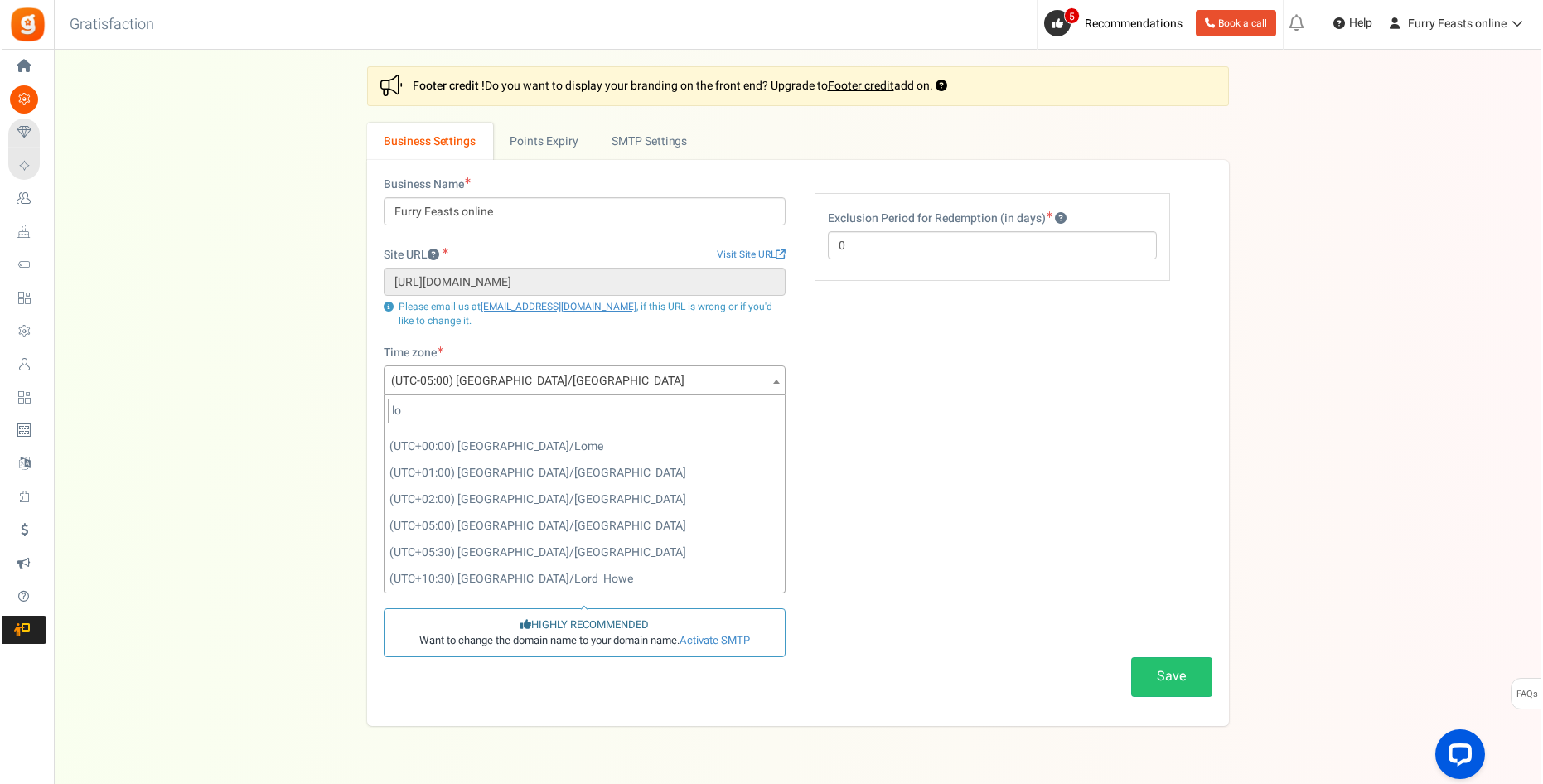
scroll to position [259, 0]
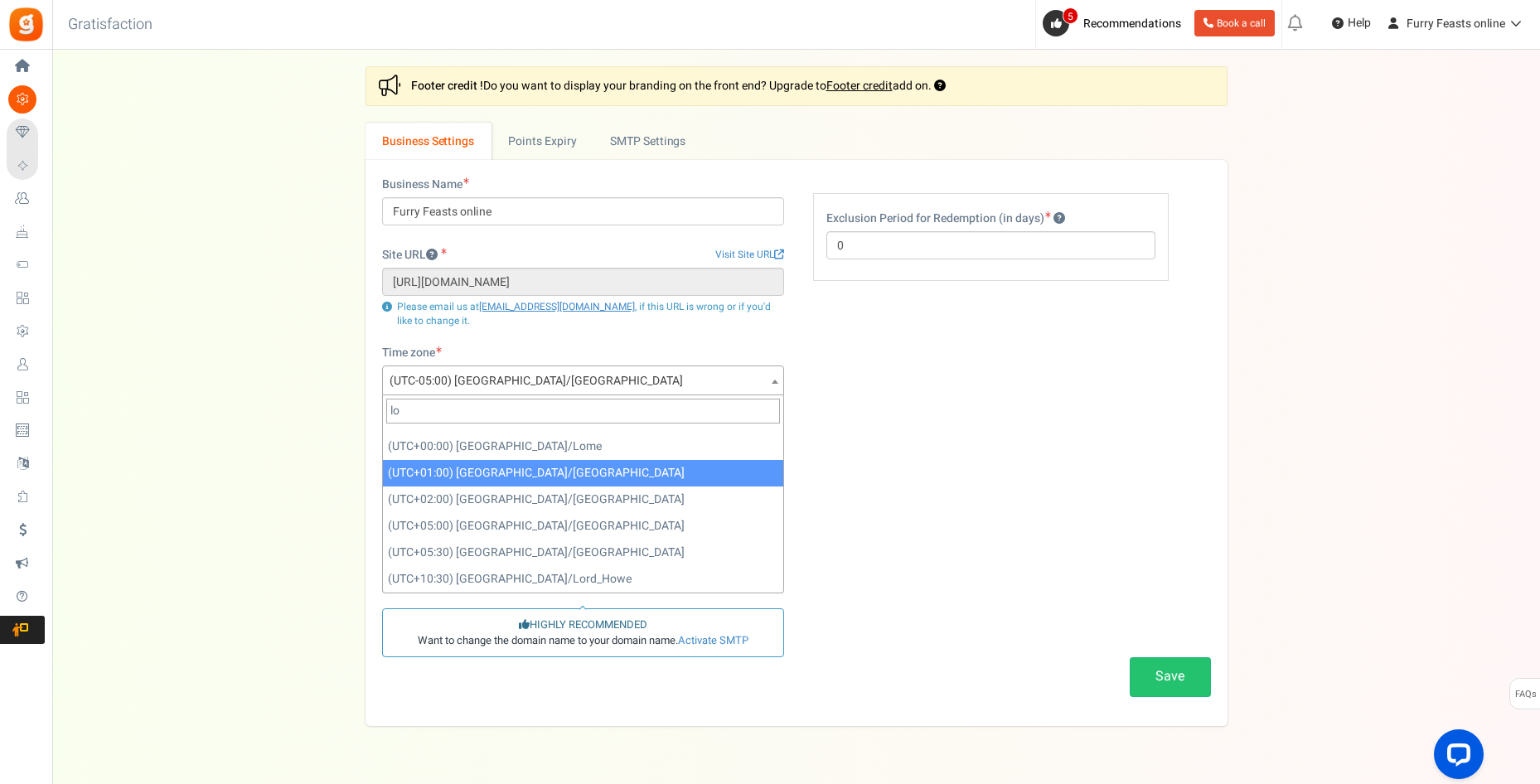
type input "lo"
select select "Europe/[GEOGRAPHIC_DATA]"
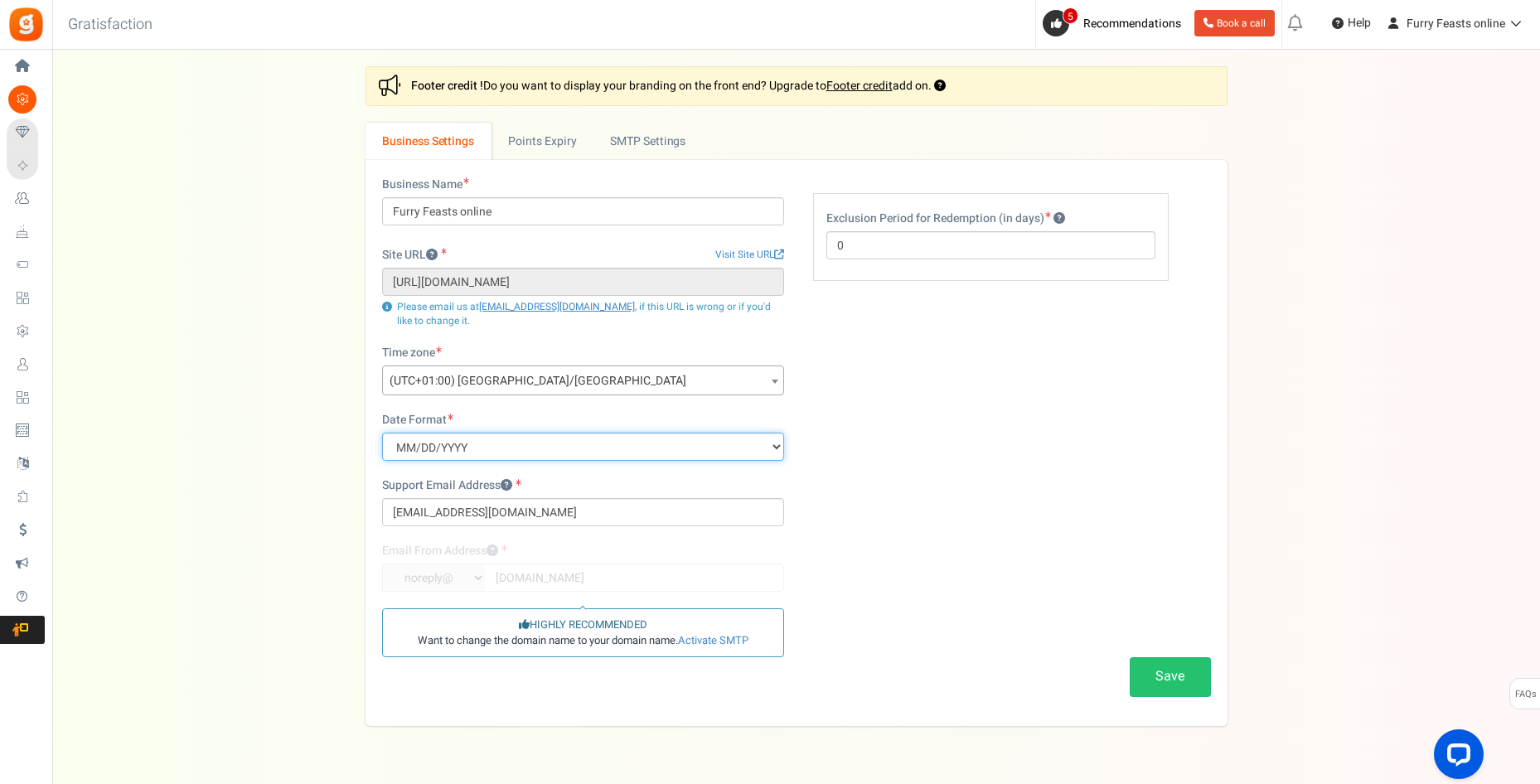
click at [552, 443] on select "MM/DD/YYYY DD/MM/YYYY YYYY/MM/DD" at bounding box center [583, 446] width 402 height 29
select select "d/m/Y"
click at [382, 432] on select "MM/DD/YYYY DD/MM/YYYY YYYY/MM/DD" at bounding box center [583, 446] width 402 height 29
click at [942, 536] on div "Business Name Furry Feasts online Site URL Visit Site URL [URL][DOMAIN_NAME] Up…" at bounding box center [796, 442] width 854 height 533
click at [1152, 673] on button "Save" at bounding box center [1170, 676] width 81 height 39
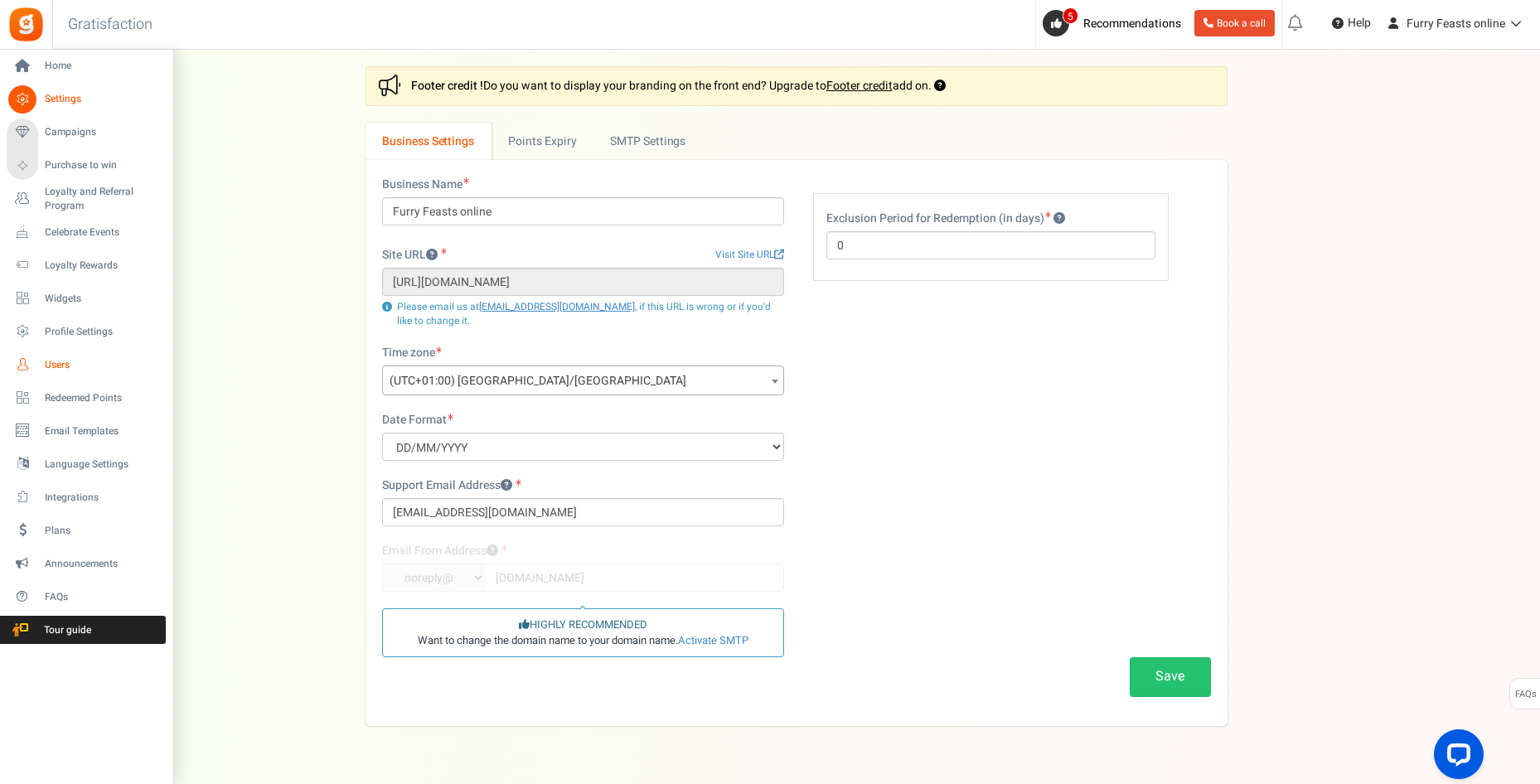
click at [78, 364] on span "Users" at bounding box center [103, 365] width 116 height 14
